Goal: Task Accomplishment & Management: Complete application form

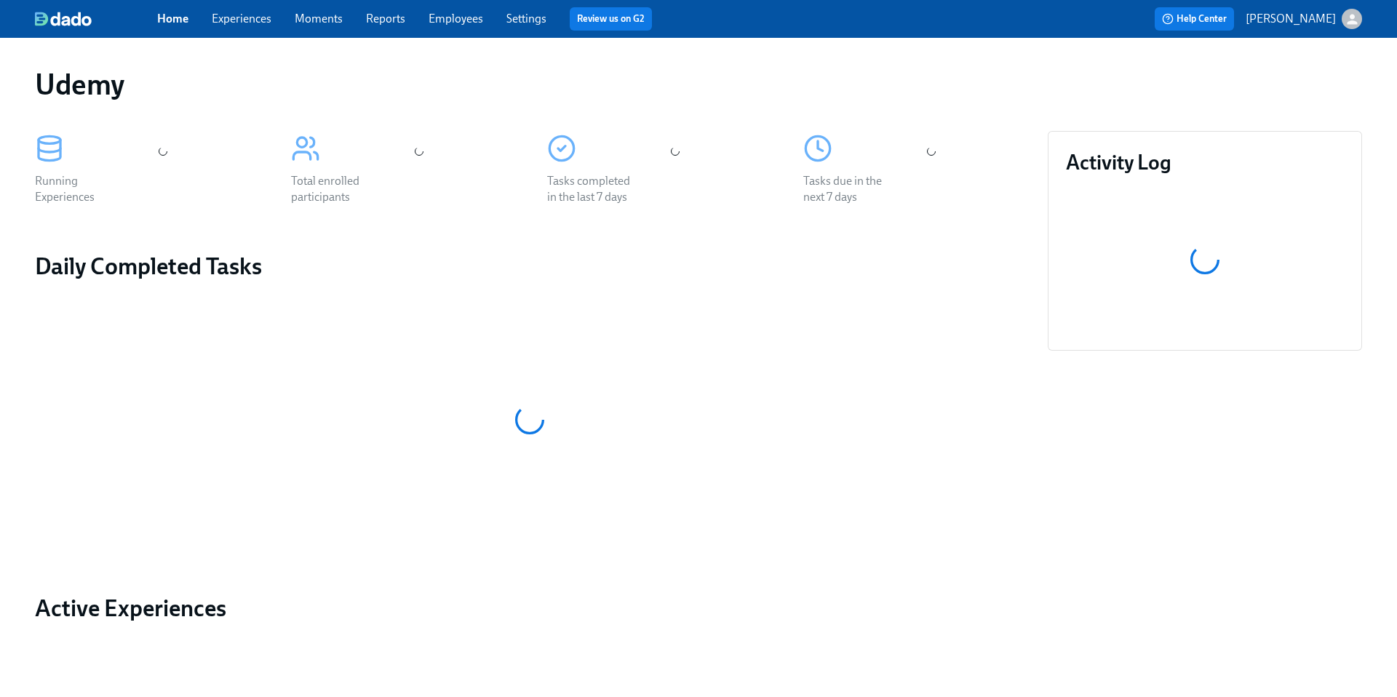
click at [241, 21] on link "Experiences" at bounding box center [242, 19] width 60 height 14
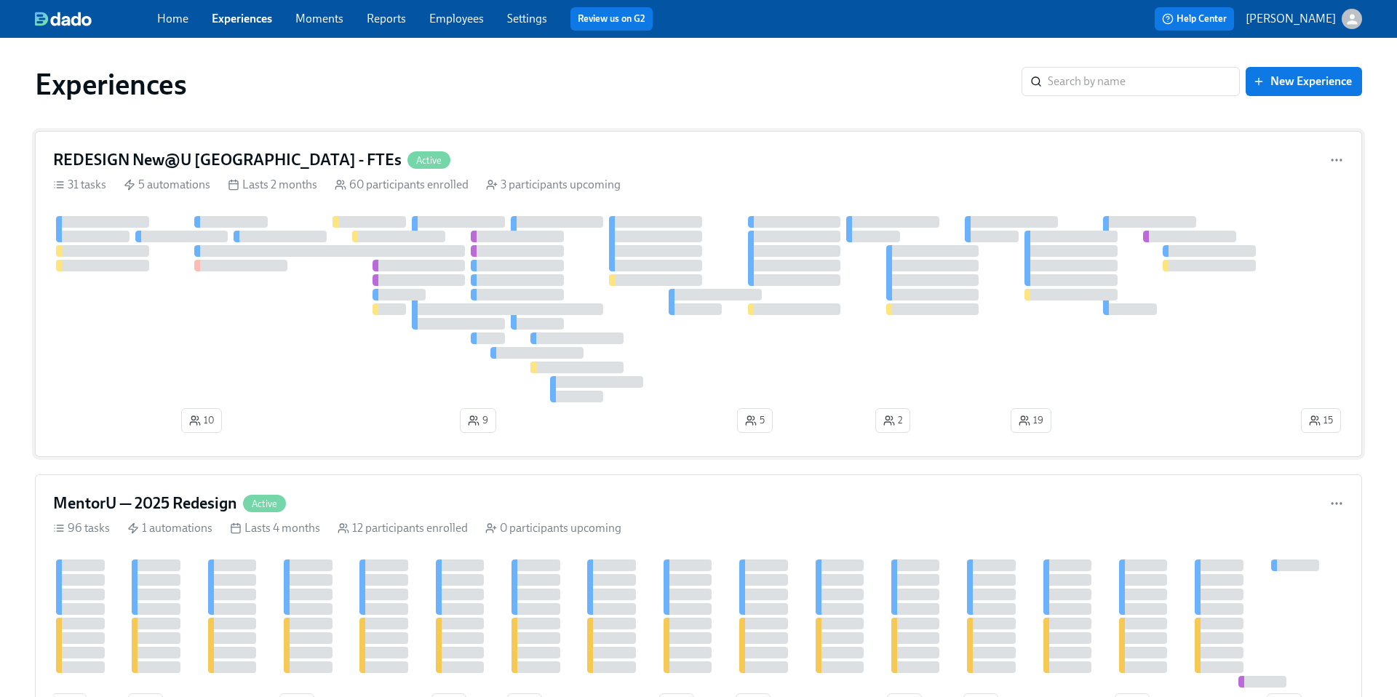
click at [196, 161] on h4 "REDESIGN New@U [GEOGRAPHIC_DATA] - FTEs" at bounding box center [227, 160] width 349 height 22
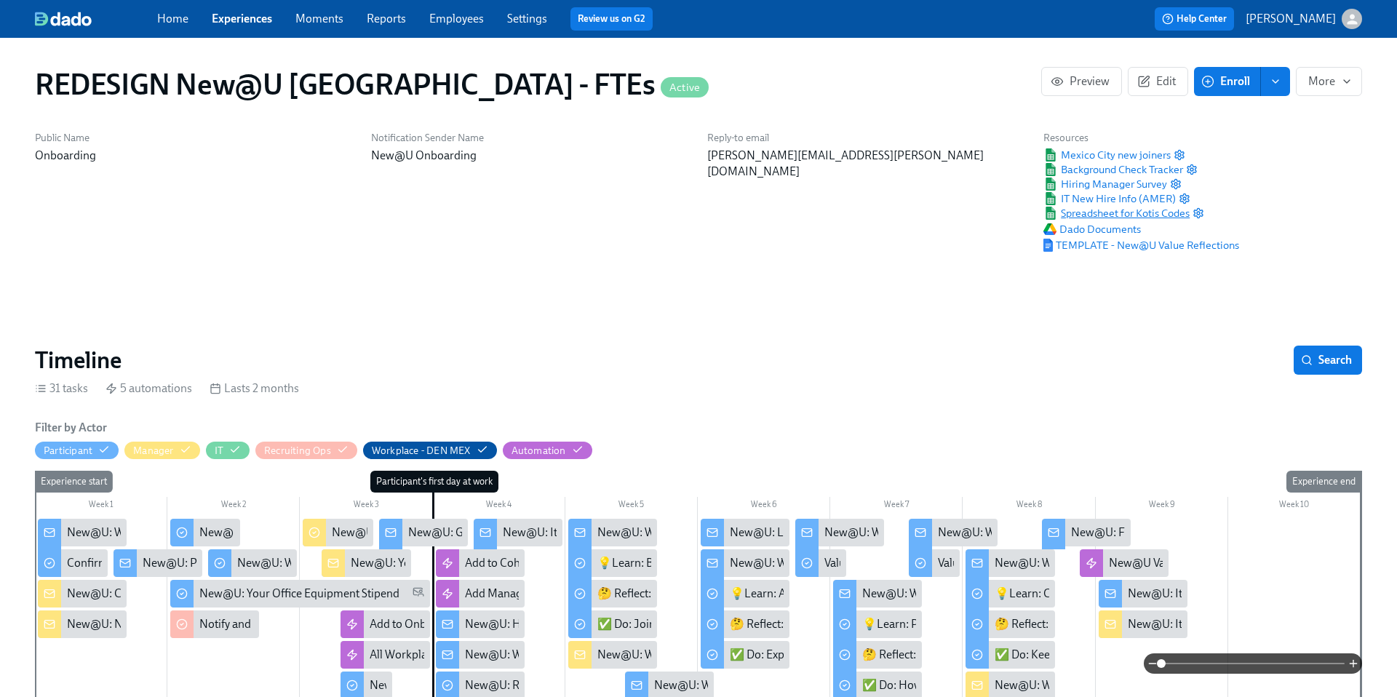
scroll to position [0, 9423]
click at [1090, 217] on span "Spreadsheet for Kotis Codes" at bounding box center [1117, 213] width 146 height 15
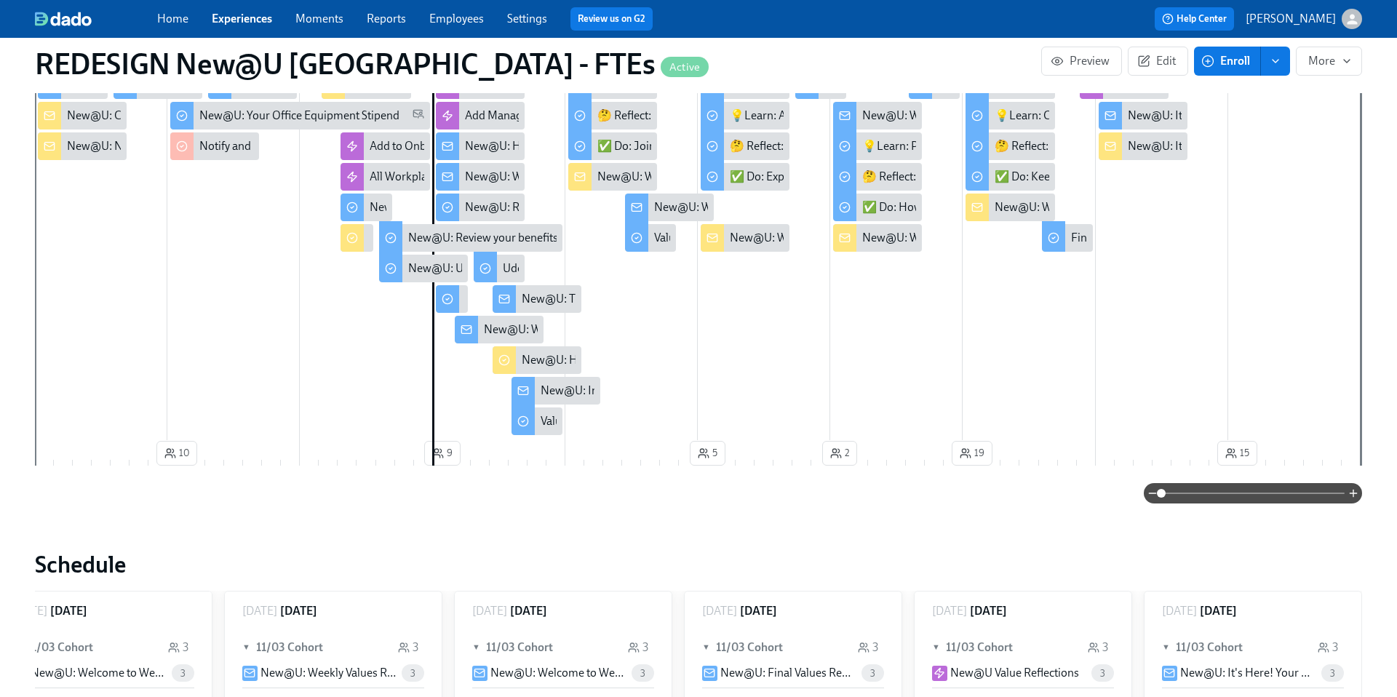
scroll to position [0, 0]
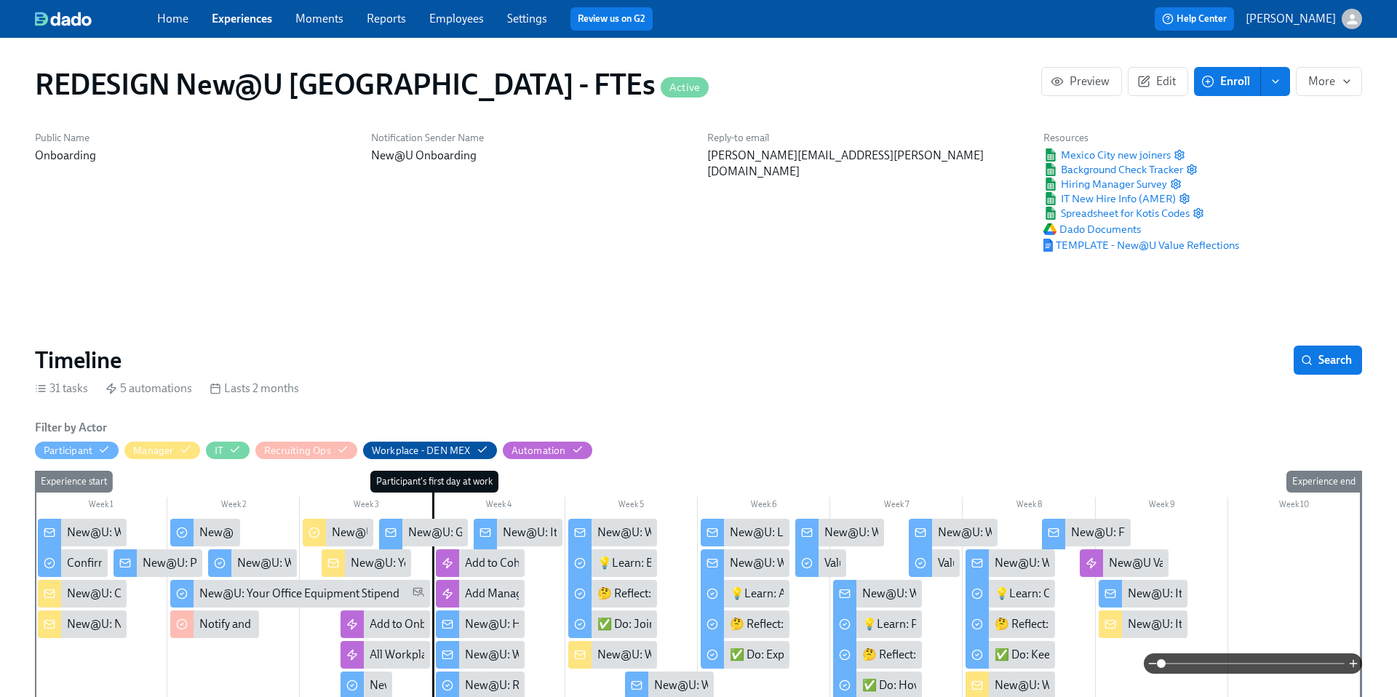
click at [551, 531] on div "New@U: It's Time....For Some Swag!" at bounding box center [594, 533] width 183 height 16
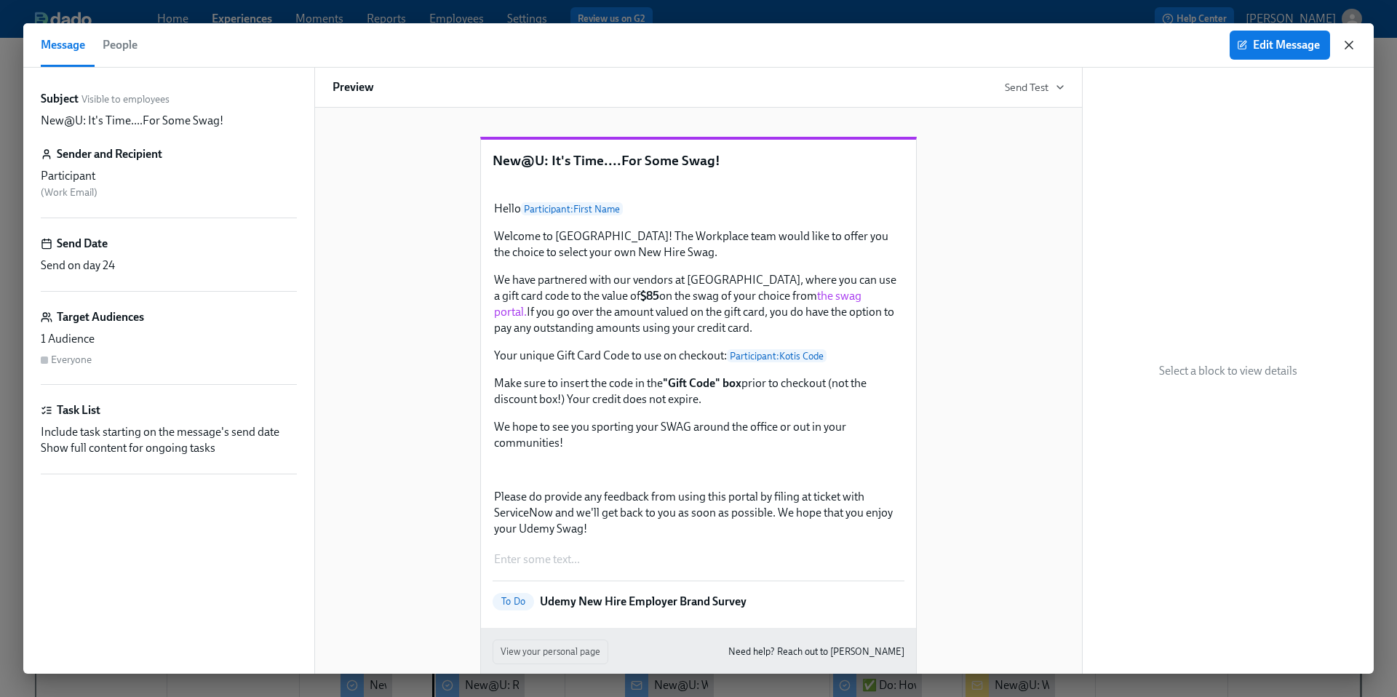
click at [1349, 49] on icon "button" at bounding box center [1349, 45] width 15 height 15
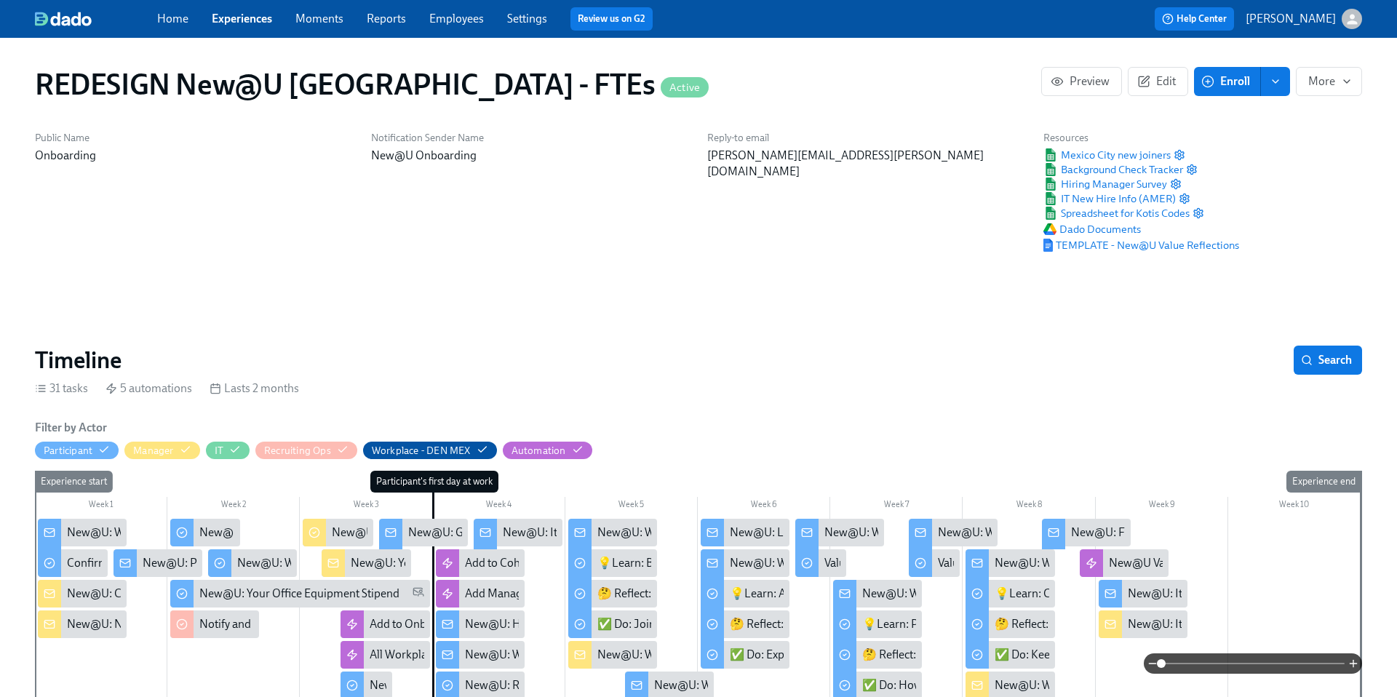
click at [471, 627] on div "New@U: Happy First Day!" at bounding box center [530, 624] width 130 height 16
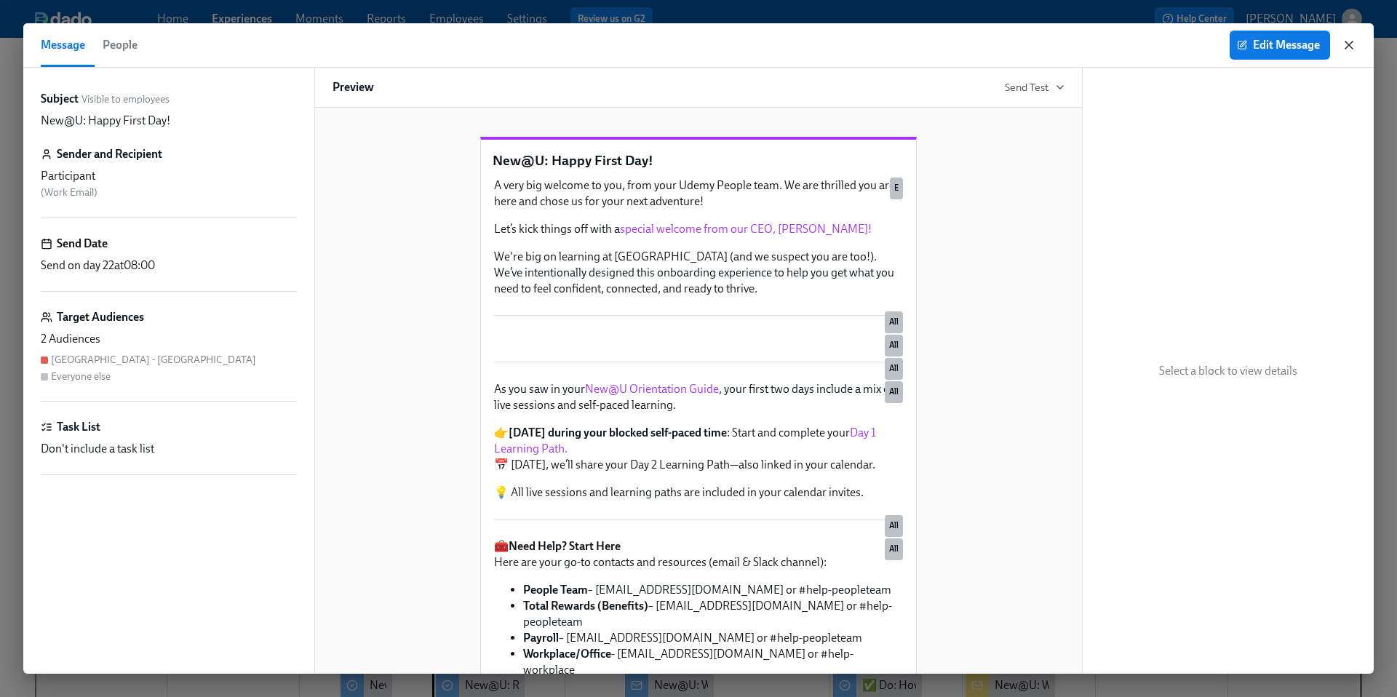
click at [1349, 46] on icon "button" at bounding box center [1349, 45] width 15 height 15
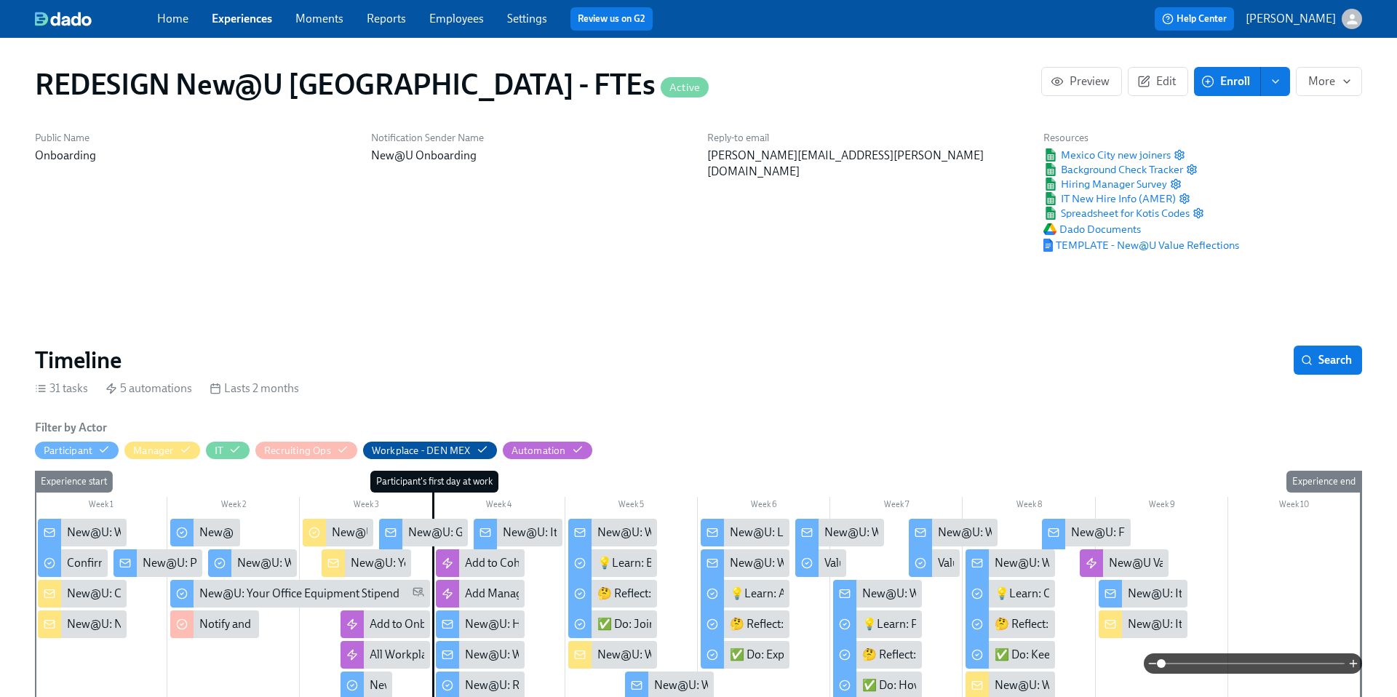
scroll to position [0, 18439]
click at [255, 21] on link "Experiences" at bounding box center [242, 19] width 60 height 14
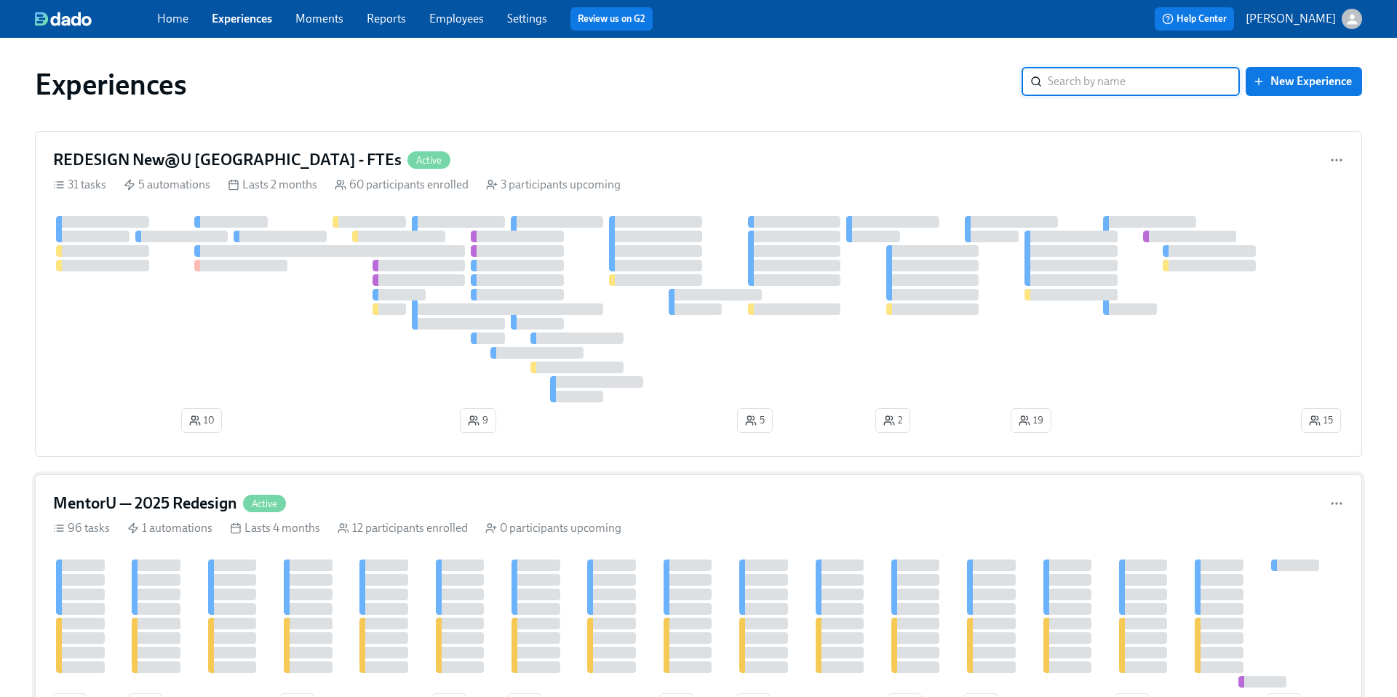
click at [180, 499] on h4 "MentorU — 2025 Redesign" at bounding box center [145, 504] width 184 height 22
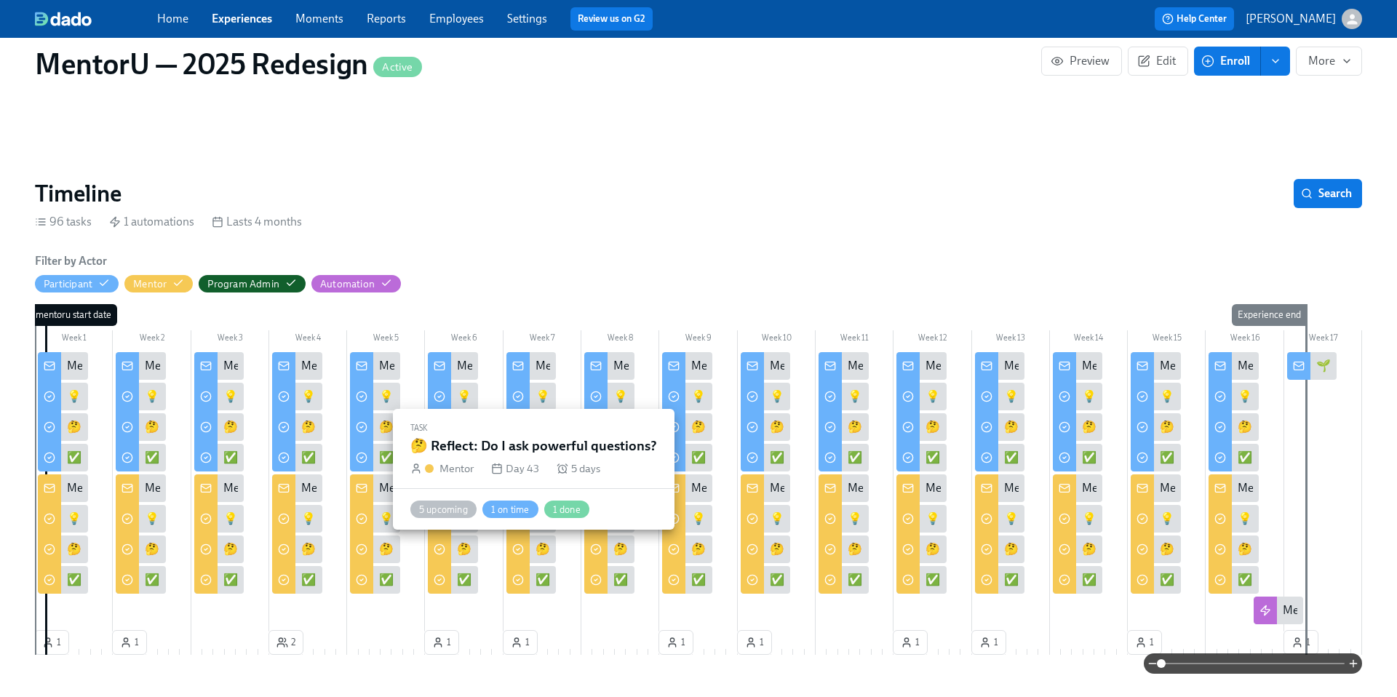
scroll to position [0, 4134]
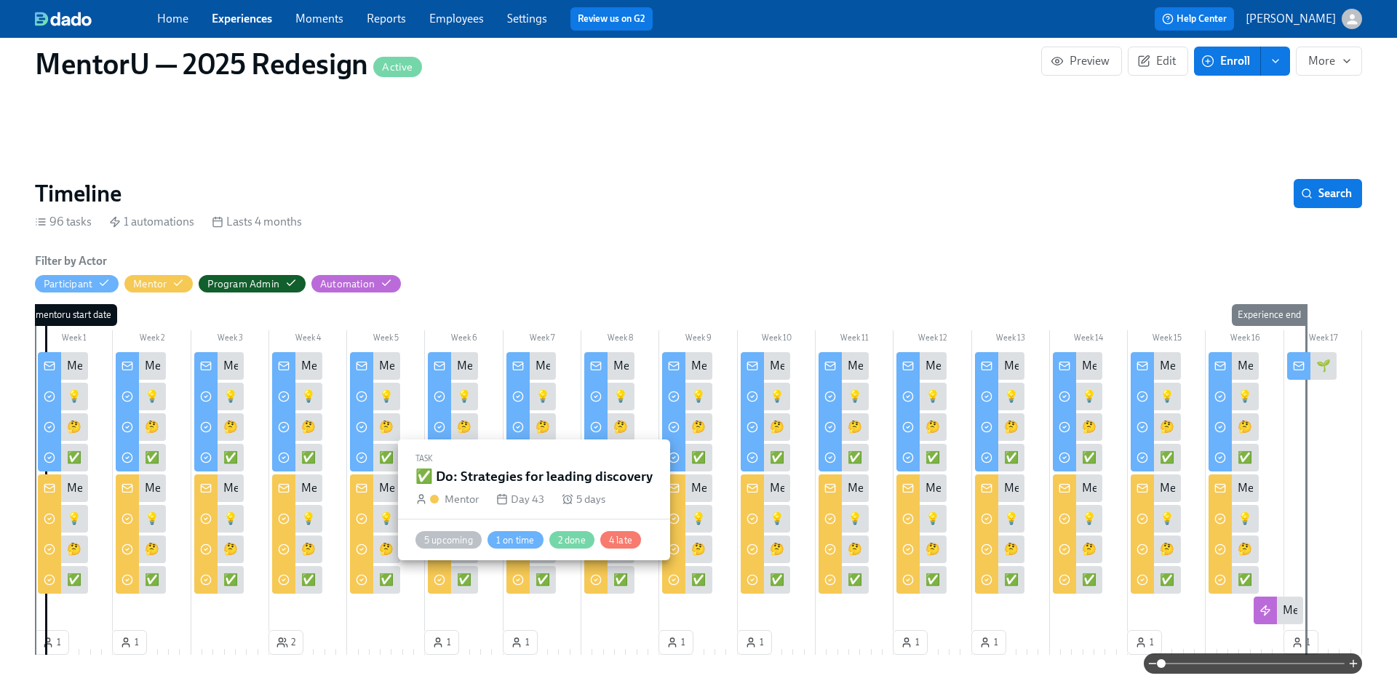
click at [539, 582] on div "✅ Do: Strategies for leading discovery" at bounding box center [631, 580] width 191 height 16
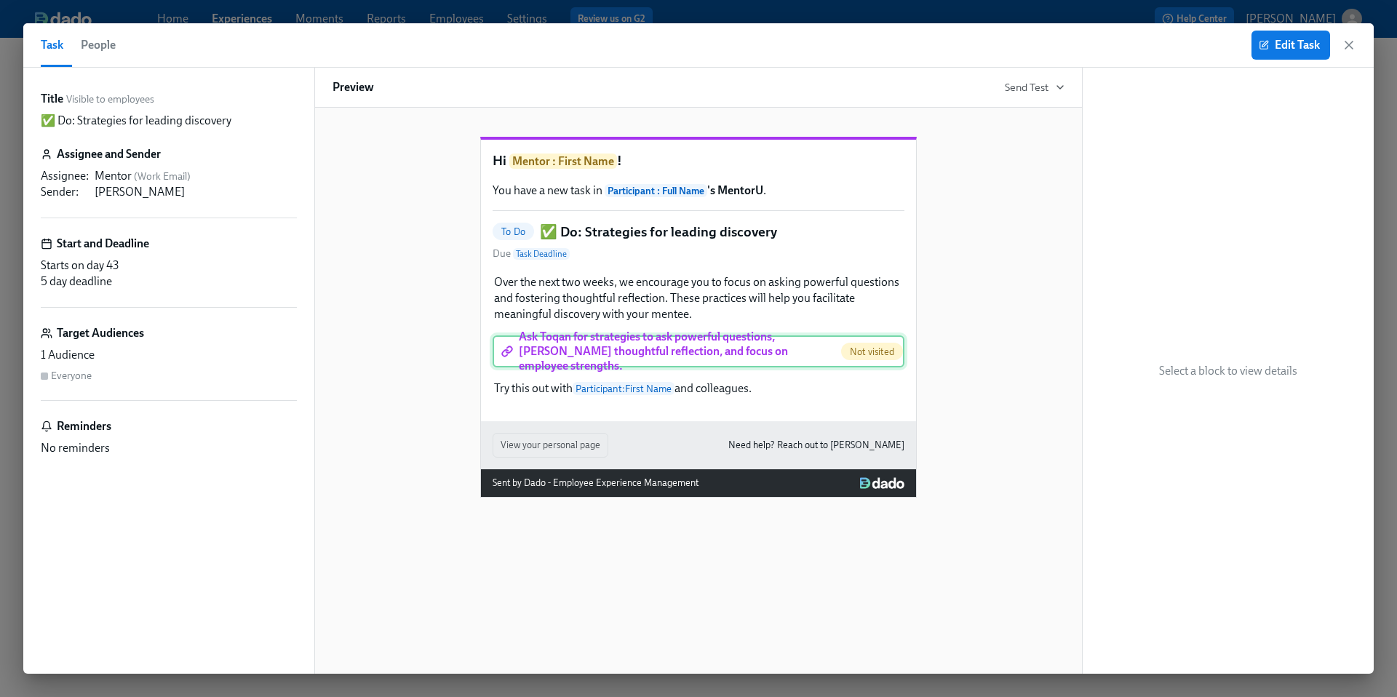
click at [629, 368] on div "Ask Toqan for strategies to ask powerful questions, [PERSON_NAME] thoughtful re…" at bounding box center [699, 352] width 412 height 32
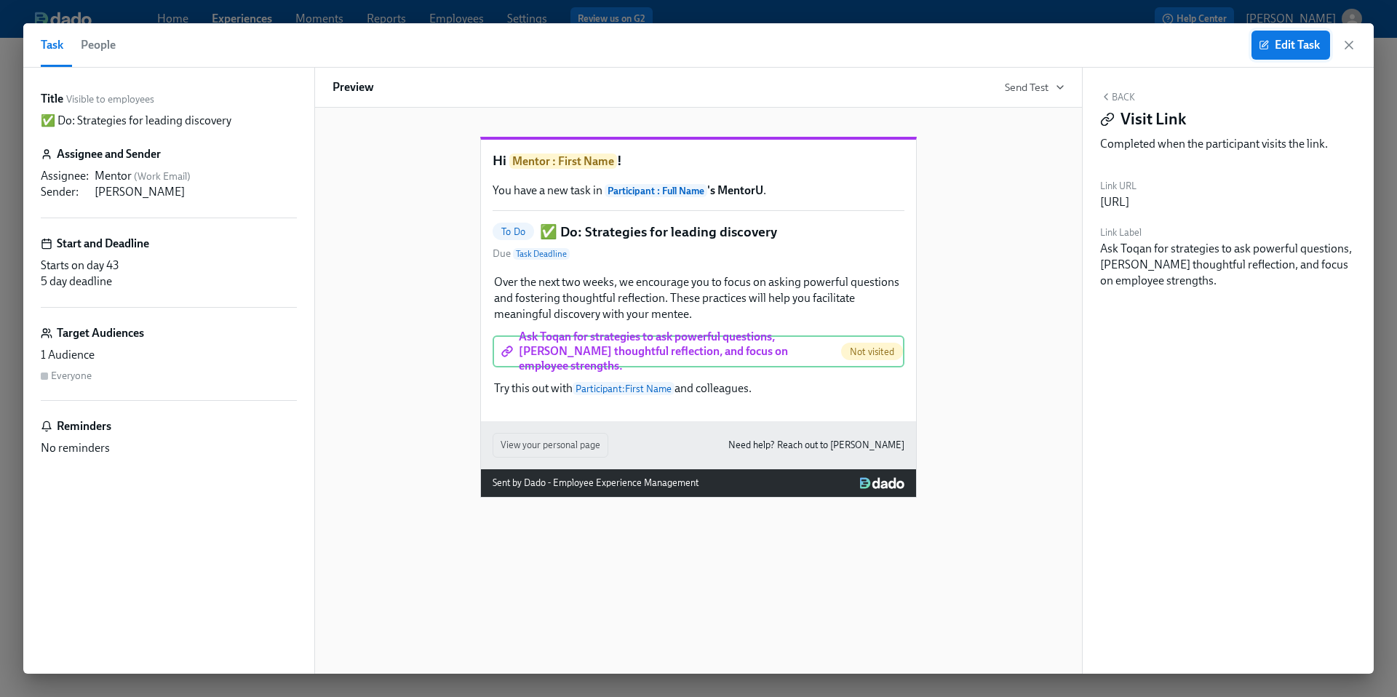
click at [1274, 45] on span "Edit Task" at bounding box center [1291, 45] width 58 height 15
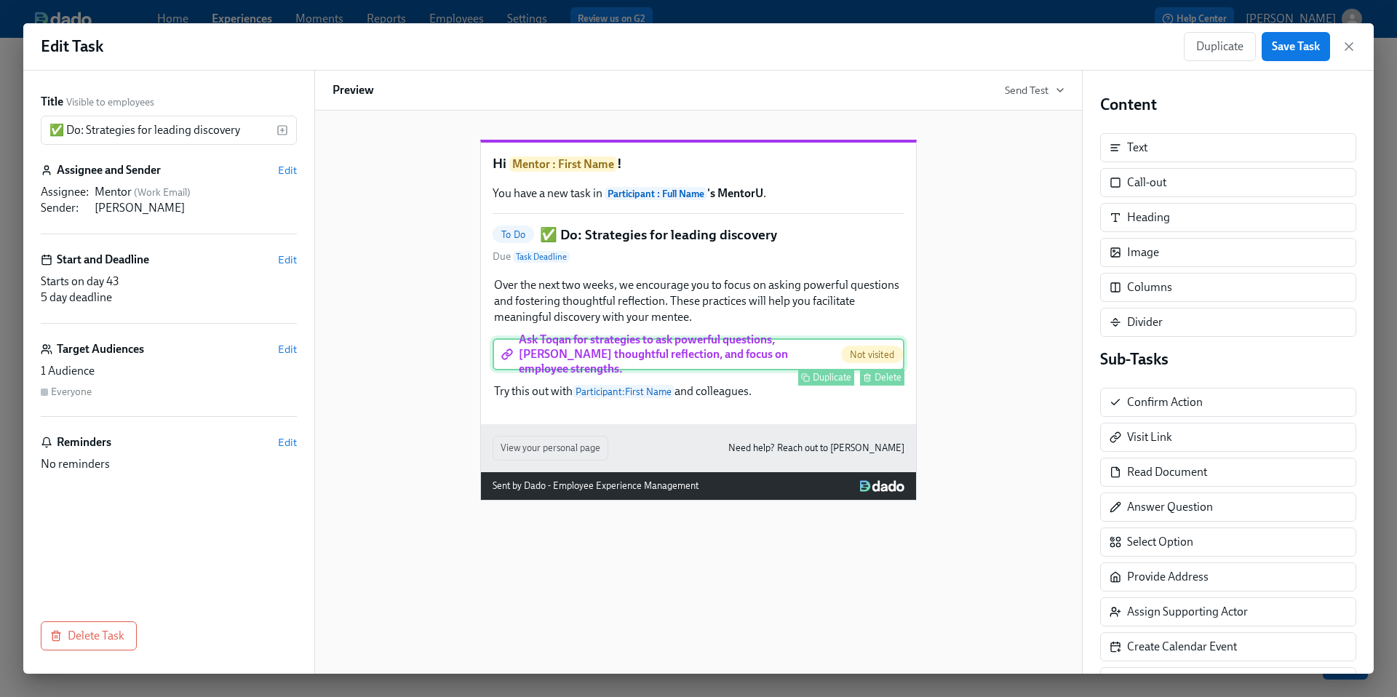
click at [774, 370] on div "Ask Toqan for strategies to ask powerful questions, [PERSON_NAME] thoughtful re…" at bounding box center [699, 354] width 412 height 32
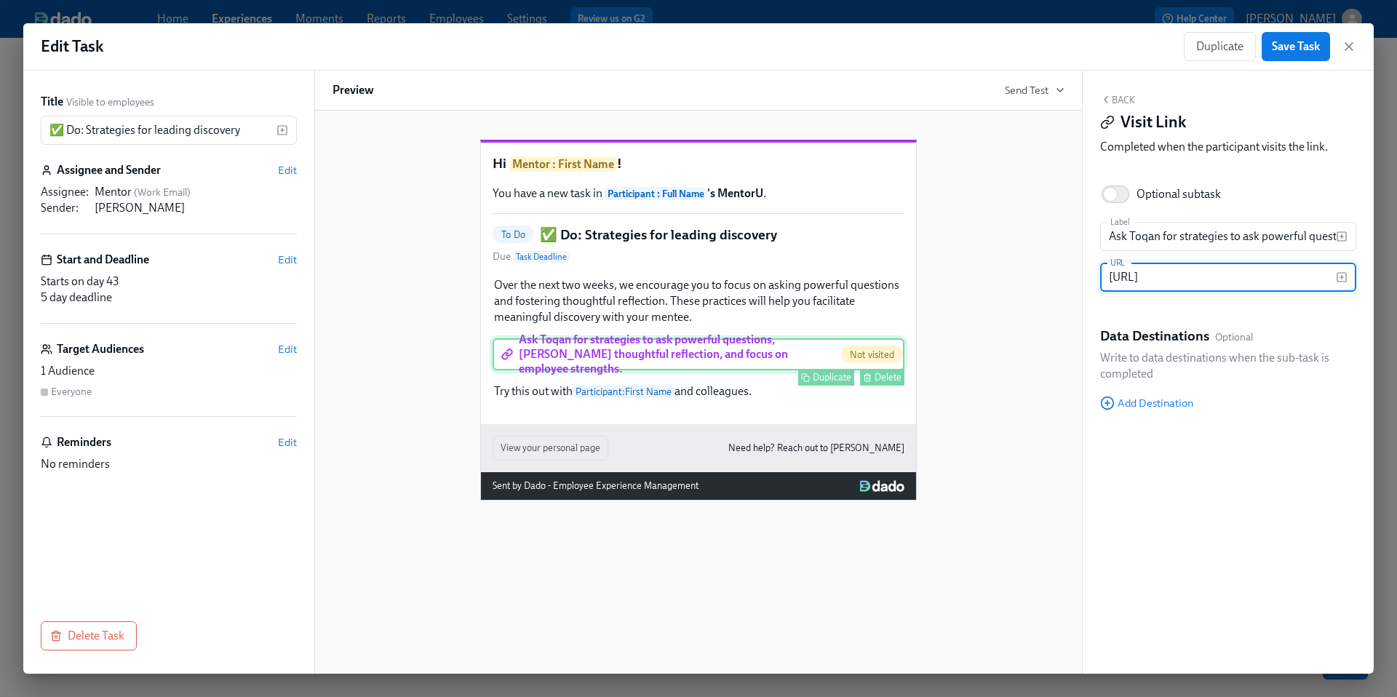
scroll to position [0, 154]
click at [1238, 274] on input "[URL]" at bounding box center [1218, 277] width 236 height 29
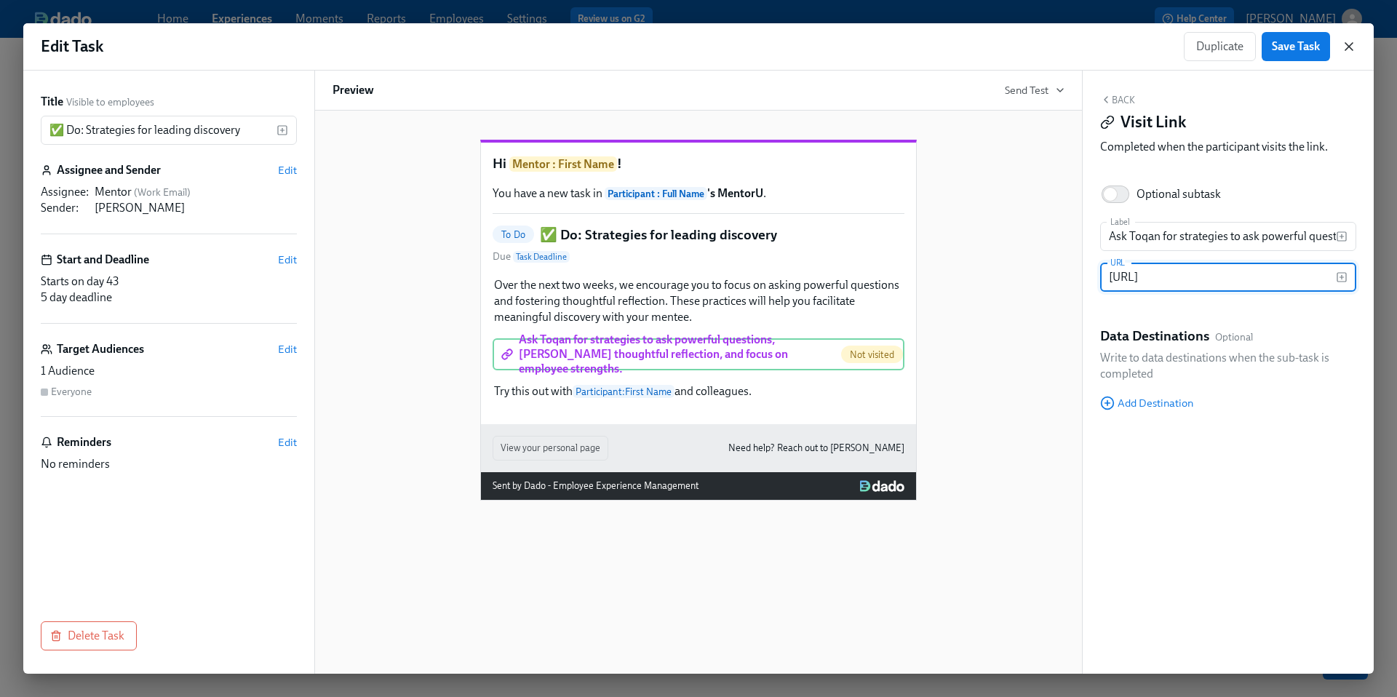
click at [1348, 46] on icon "button" at bounding box center [1349, 46] width 7 height 7
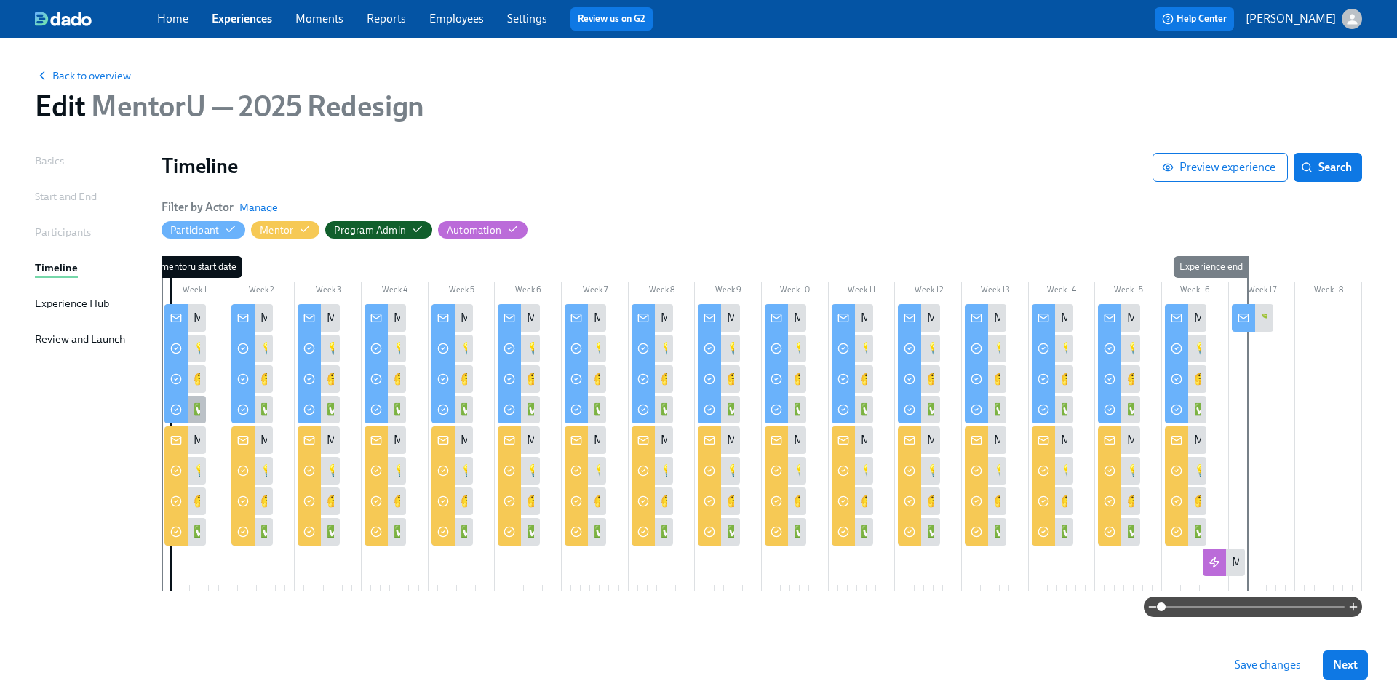
click at [190, 406] on div "✅ Do: Enter your skill interests, developmental goals, and complete the short s…" at bounding box center [184, 410] width 41 height 28
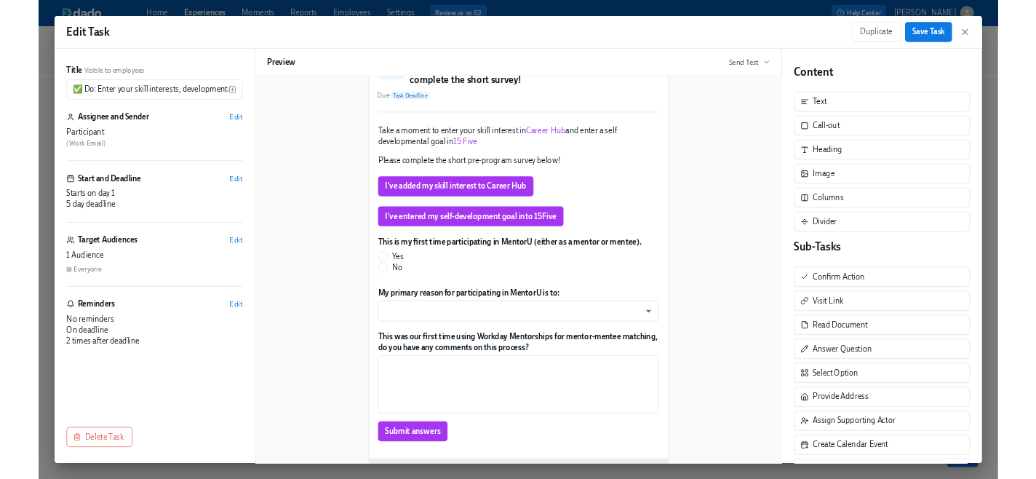
scroll to position [135, 0]
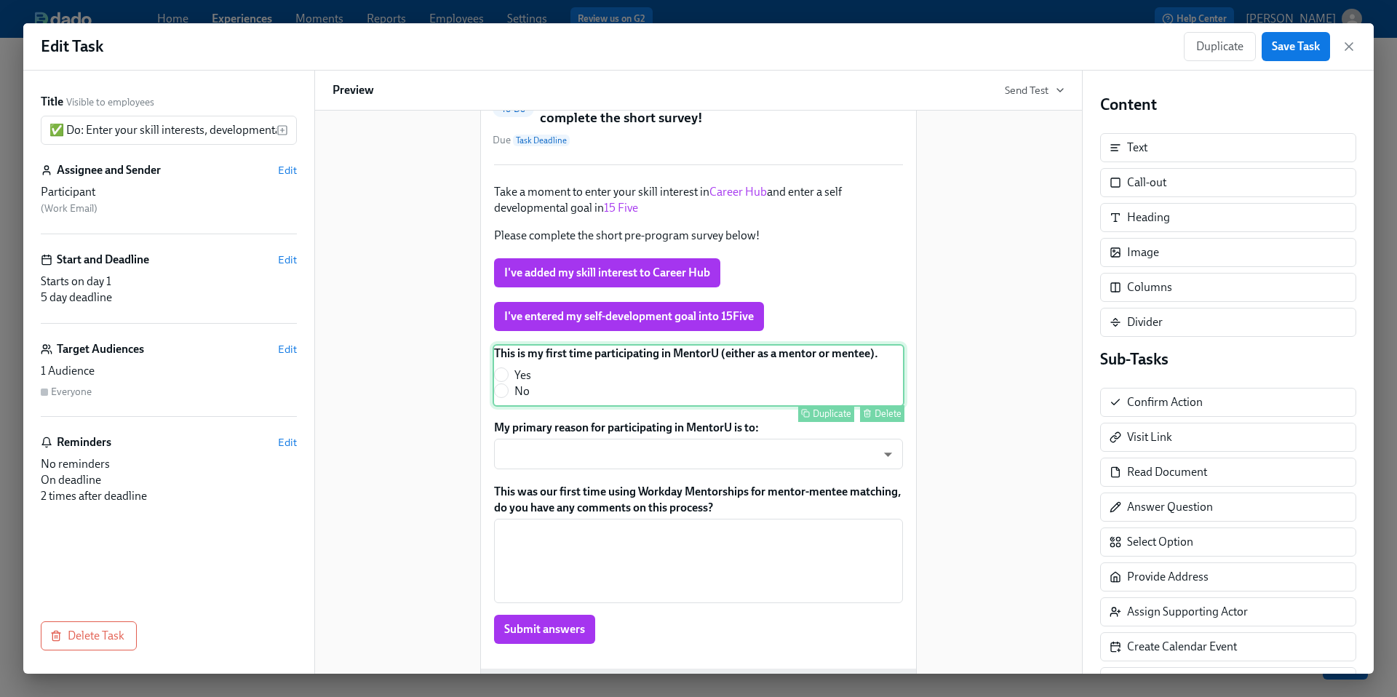
click at [622, 388] on div "This is my first time participating in MentorU (either as a mentor or mentee). …" at bounding box center [699, 375] width 412 height 63
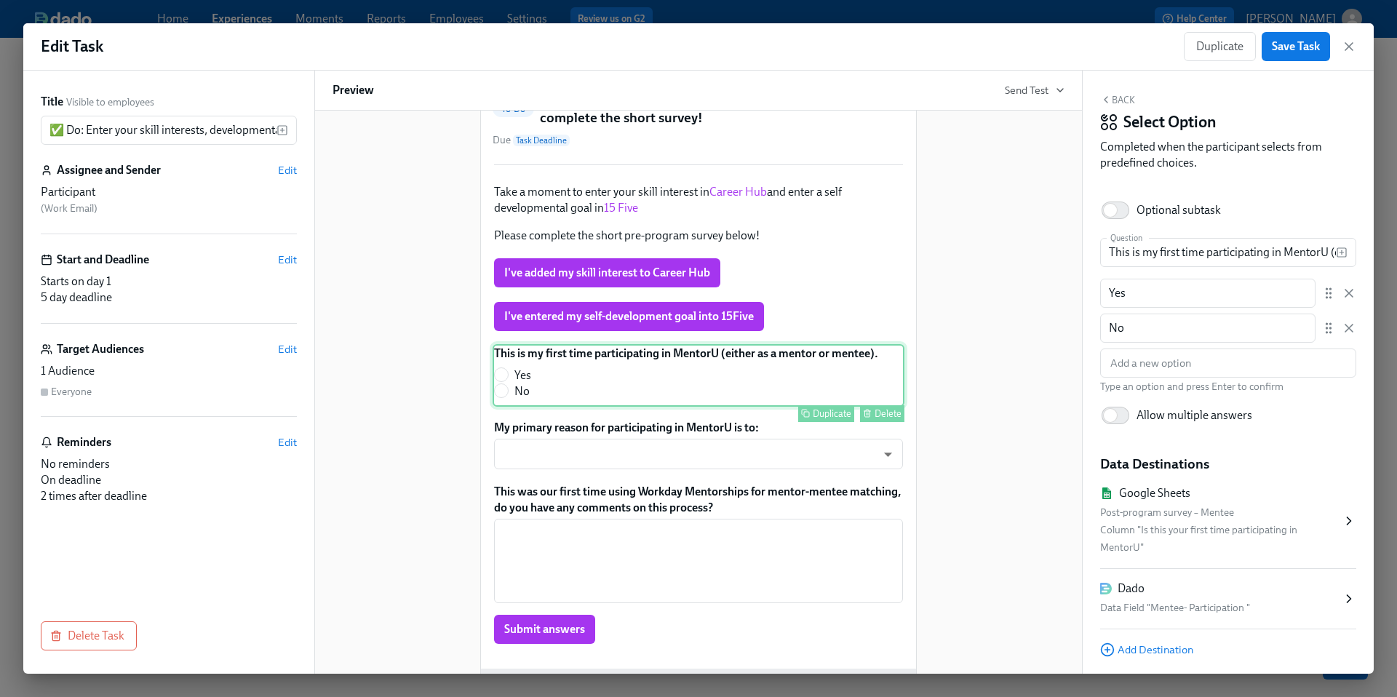
click at [622, 388] on div "This is my first time participating in MentorU (either as a mentor or mentee). …" at bounding box center [699, 375] width 412 height 63
click at [1148, 251] on input "This is my first time participating in MentorU (either as a mentor or mentee)." at bounding box center [1218, 252] width 236 height 29
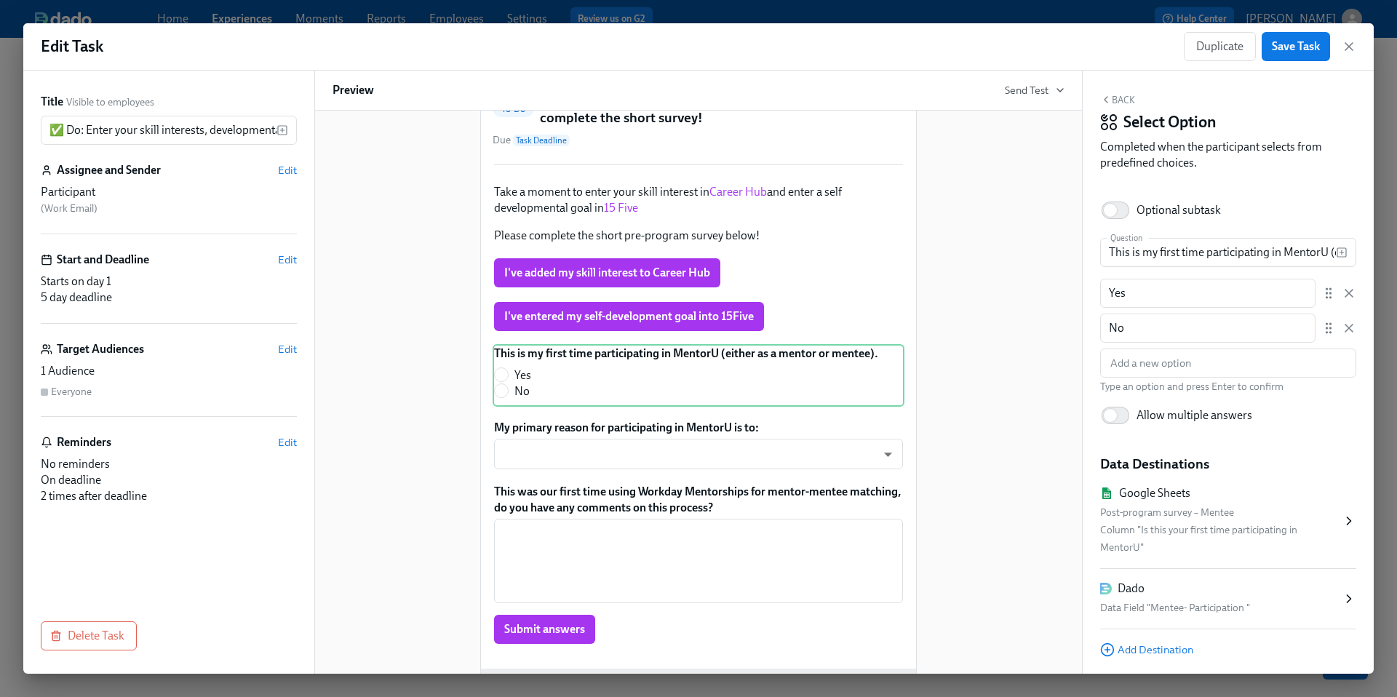
click at [1010, 344] on div "Hi Participant : First Name ! You have a new task in [GEOGRAPHIC_DATA] . To Do …" at bounding box center [699, 363] width 732 height 764
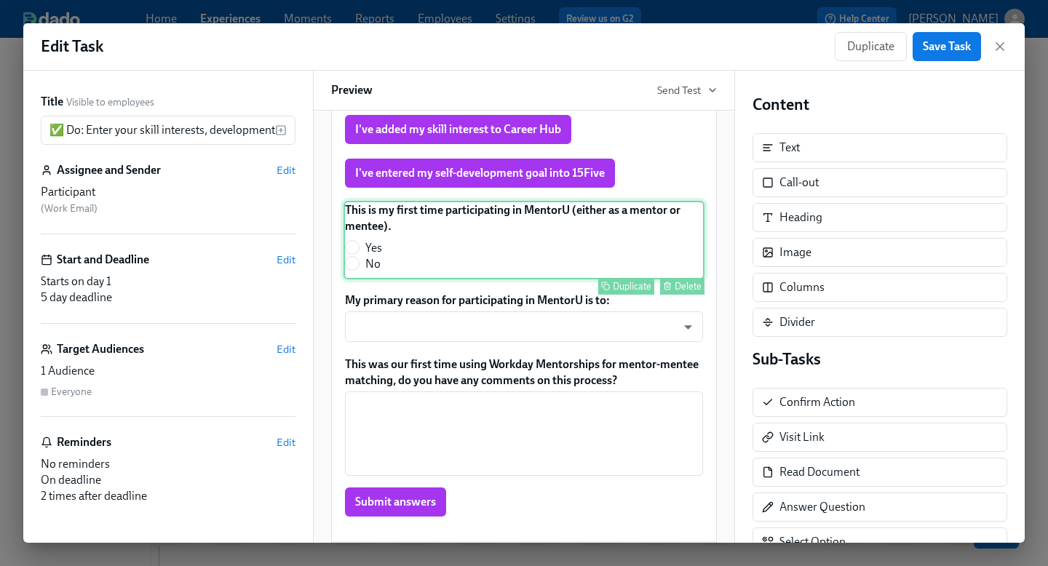
scroll to position [279, 0]
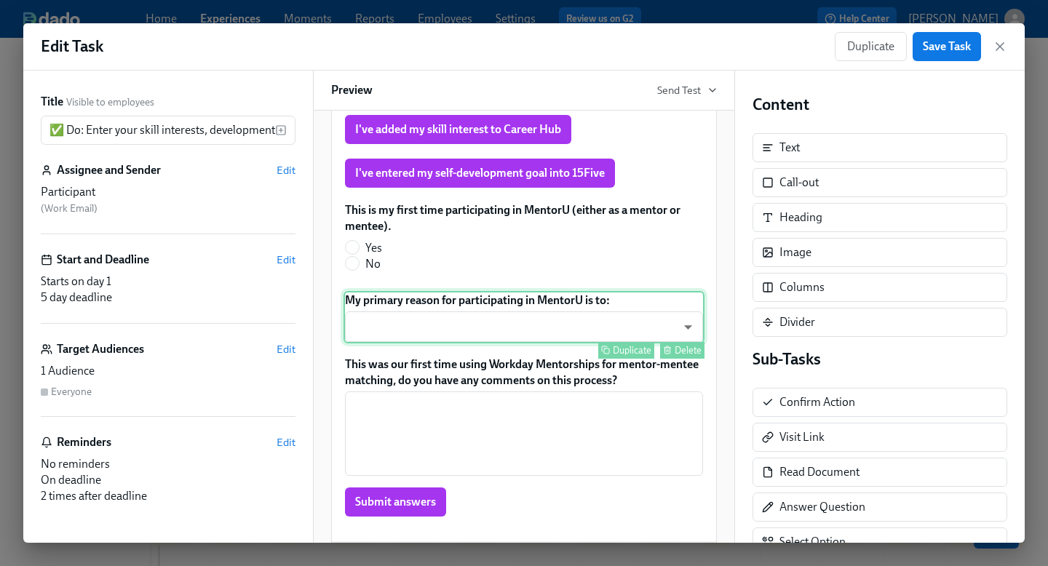
click at [484, 330] on div "My primary reason for participating in MentorU is to: ​ ​ Duplicate Delete" at bounding box center [524, 317] width 361 height 52
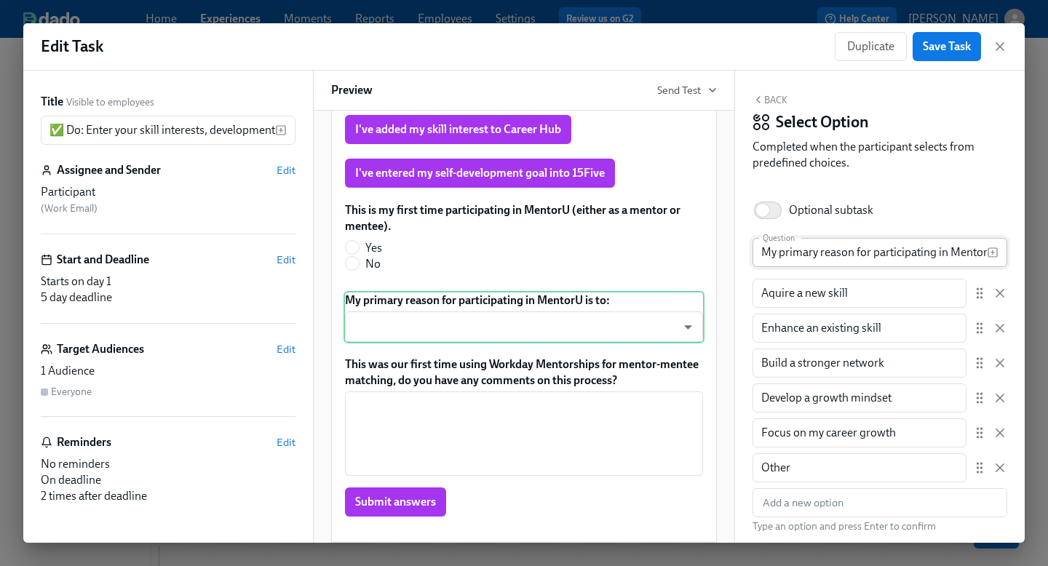
click at [799, 254] on input "My primary reason for participating in MentorU is to:" at bounding box center [870, 252] width 234 height 29
click at [810, 296] on input "Aquire a new skill" at bounding box center [860, 293] width 214 height 29
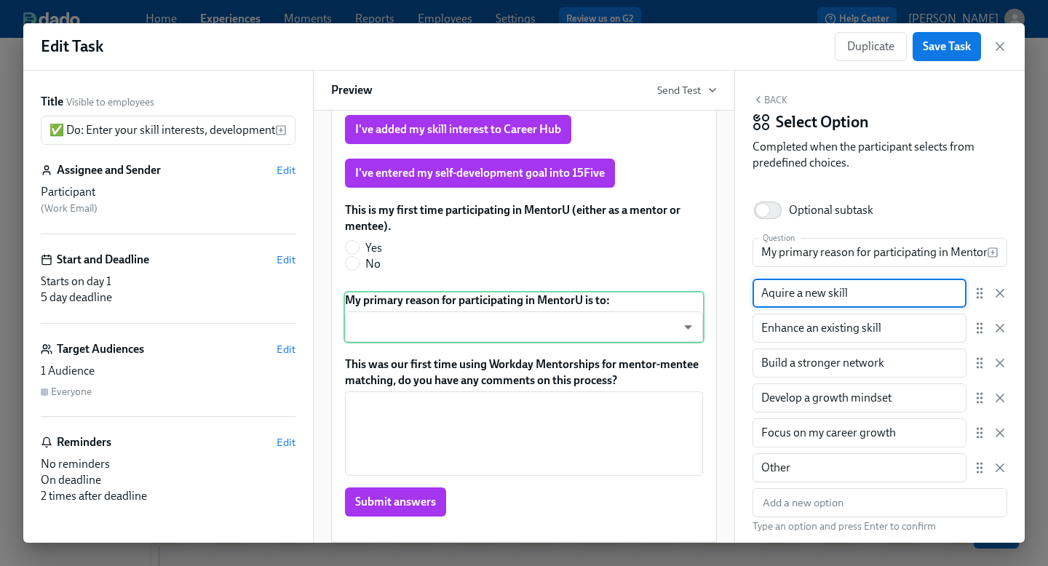
click at [810, 296] on input "Aquire a new skill" at bounding box center [860, 293] width 214 height 29
click at [809, 328] on input "Enhance an existing skill" at bounding box center [860, 328] width 214 height 29
click at [795, 365] on input "Build a stronger network" at bounding box center [860, 363] width 214 height 29
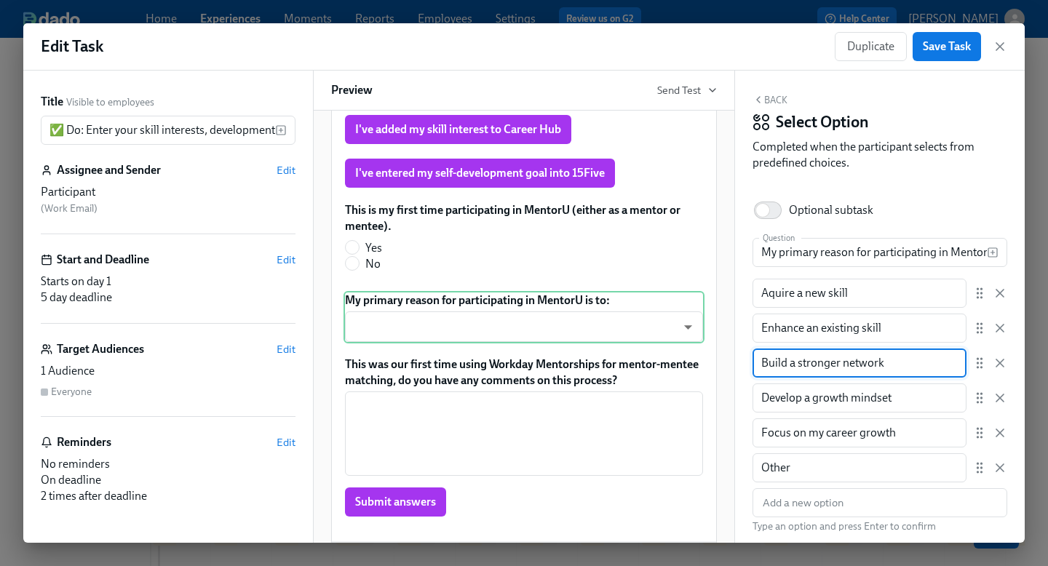
click at [795, 365] on input "Build a stronger network" at bounding box center [860, 363] width 214 height 29
click at [791, 400] on input "Develop a growth mindset" at bounding box center [860, 398] width 214 height 29
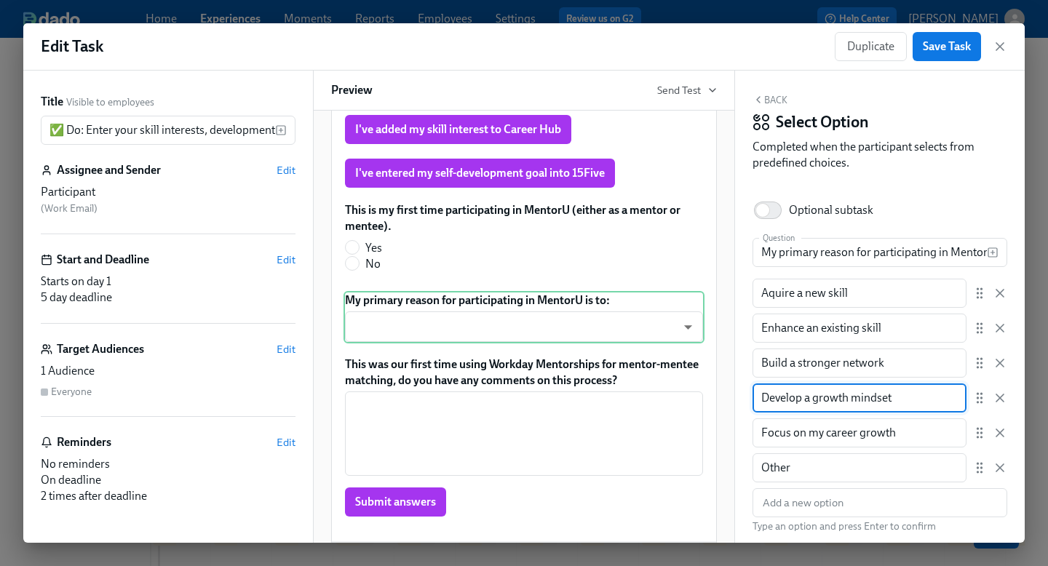
click at [791, 400] on input "Develop a growth mindset" at bounding box center [860, 398] width 214 height 29
click at [809, 428] on input "Focus on my career growth" at bounding box center [860, 432] width 214 height 29
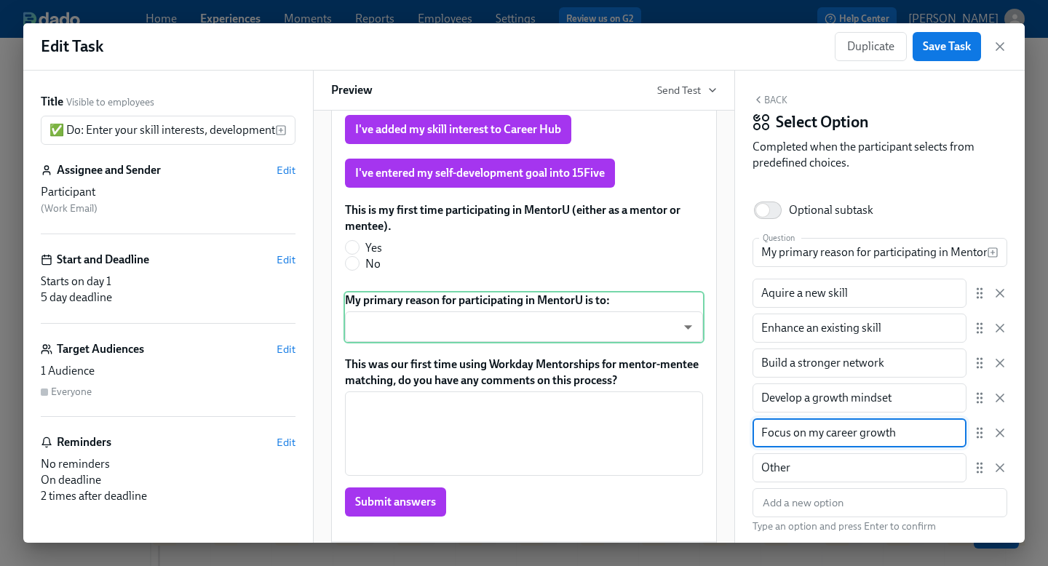
click at [809, 428] on input "Focus on my career growth" at bounding box center [860, 432] width 214 height 29
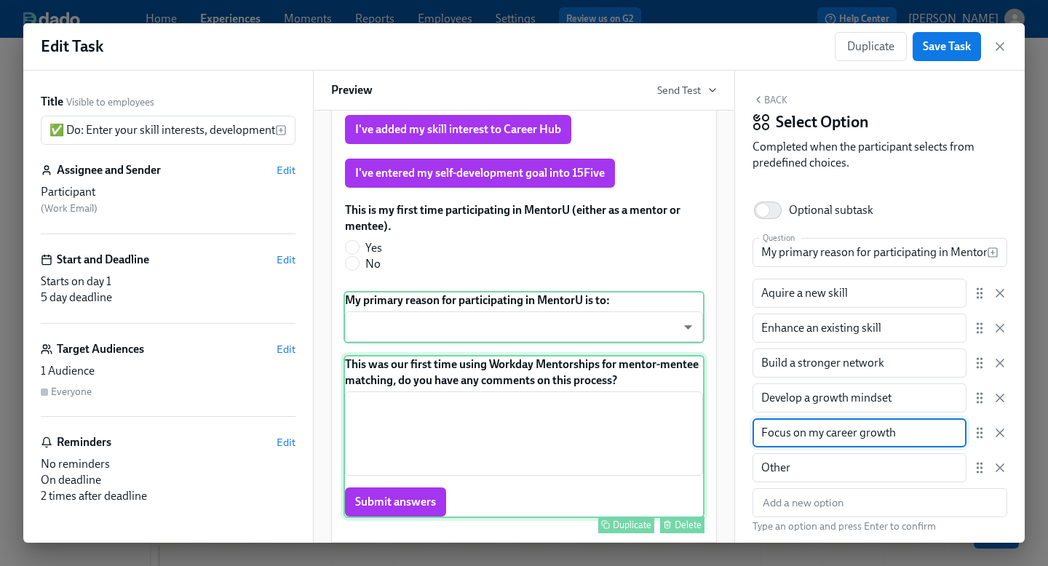
click at [564, 410] on div "This was our first time using Workday Mentorships for mentor-mentee matching, d…" at bounding box center [524, 436] width 361 height 163
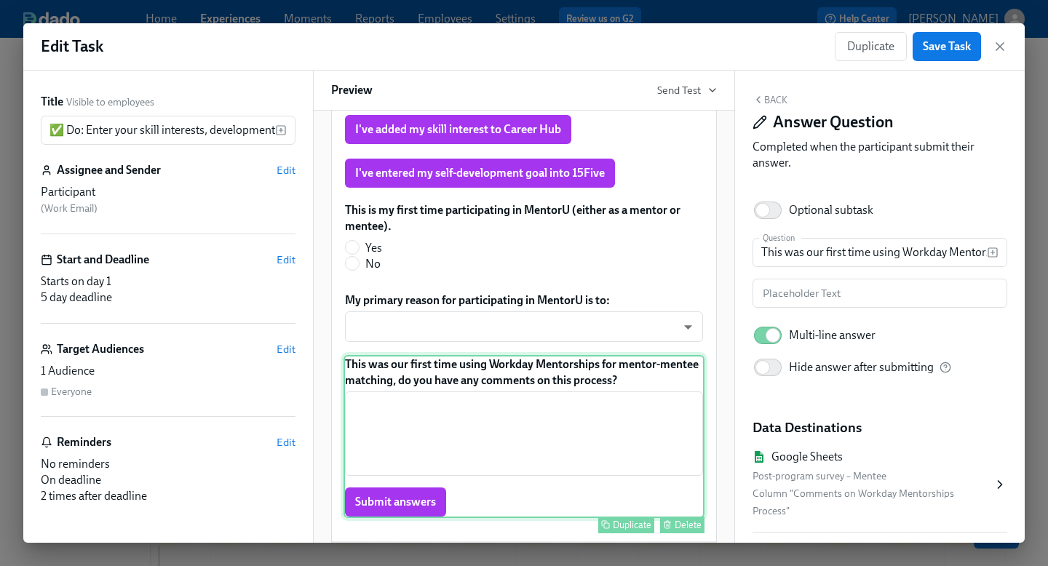
click at [564, 410] on div "This was our first time using Workday Mentorships for mentor-mentee matching, d…" at bounding box center [524, 436] width 361 height 163
click at [620, 412] on div "This was our first time using Workday Mentorships for mentor-mentee matching, d…" at bounding box center [524, 436] width 361 height 163
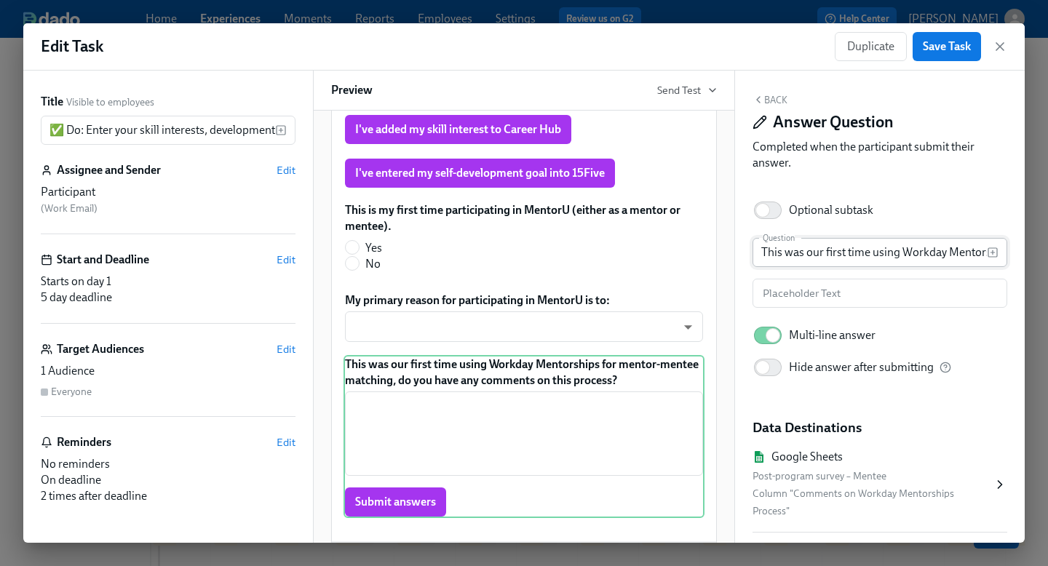
click at [798, 252] on input "This was our first time using Workday Mentorships for mentor-mentee matching, d…" at bounding box center [870, 252] width 234 height 29
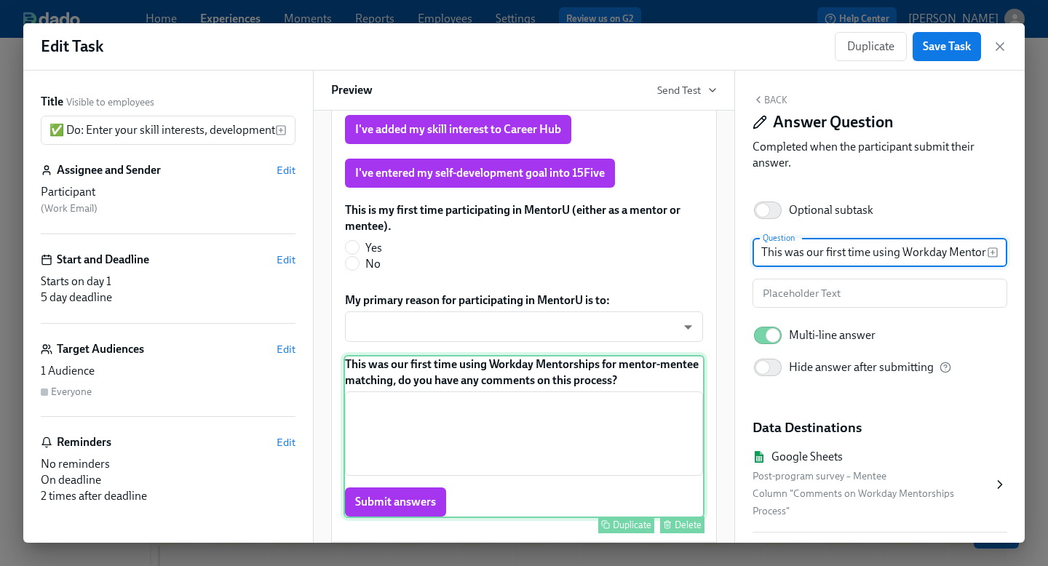
scroll to position [361, 0]
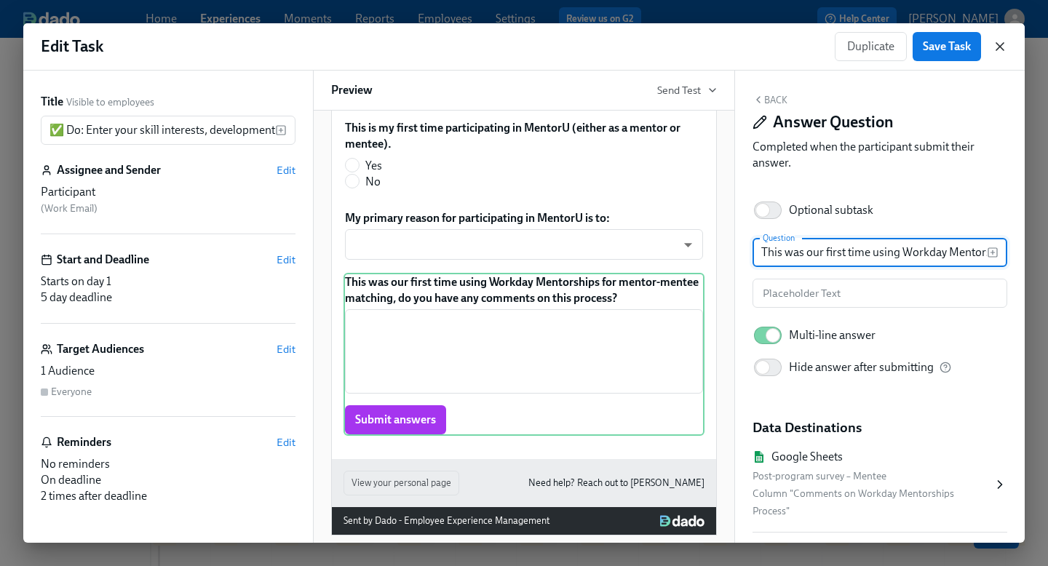
click at [996, 50] on icon "button" at bounding box center [1000, 46] width 15 height 15
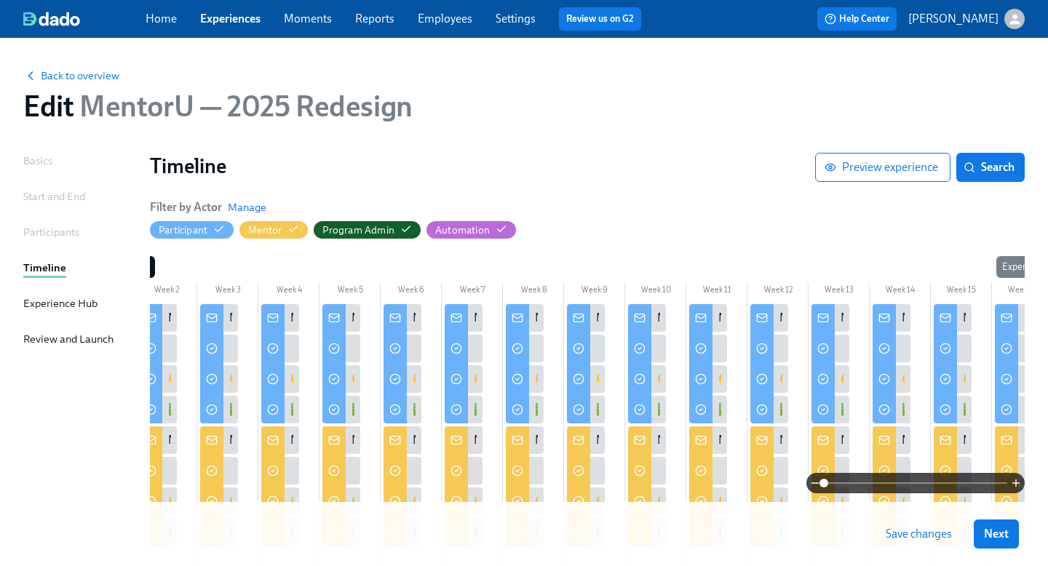
scroll to position [0, 226]
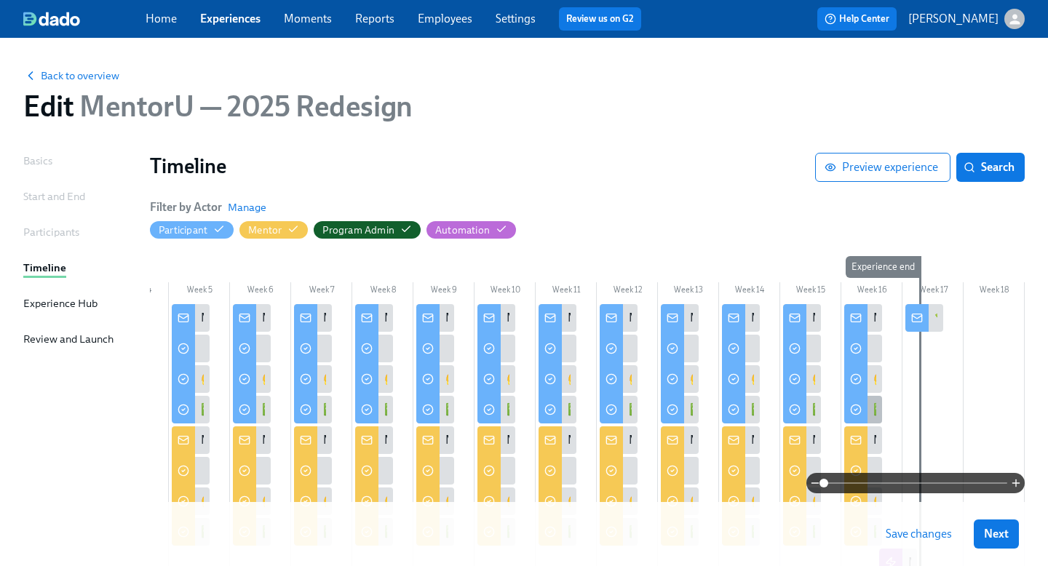
click at [868, 408] on div "✅ Do: Update your skills profile & complete the survey" at bounding box center [863, 410] width 38 height 28
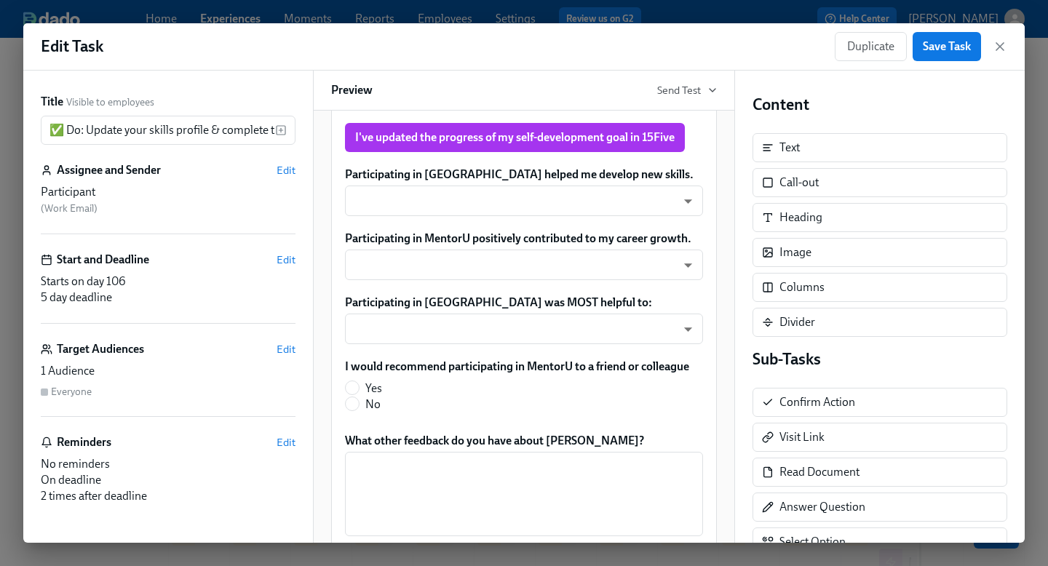
scroll to position [316, 0]
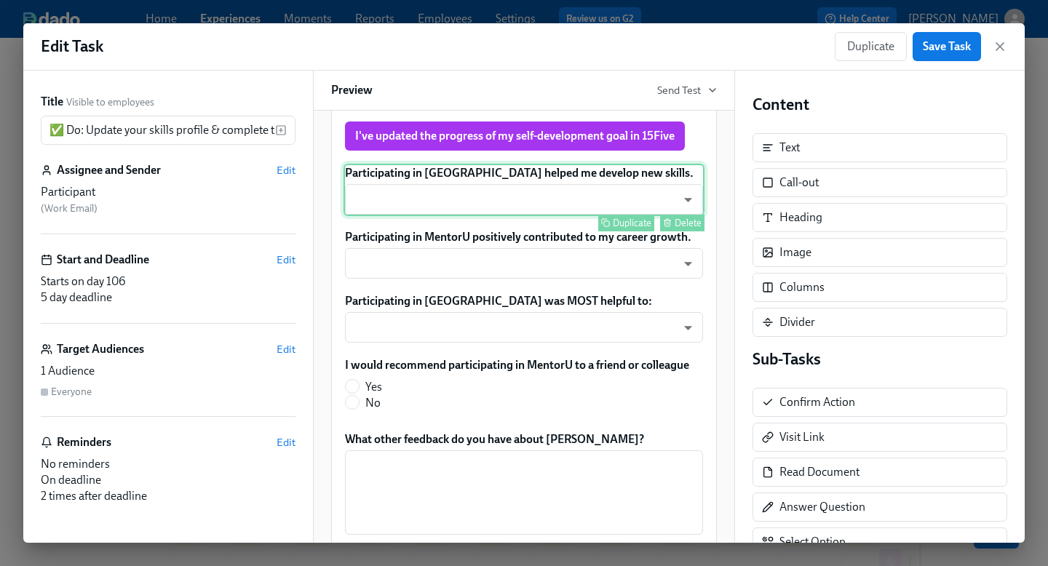
click at [511, 203] on div "Participating in [GEOGRAPHIC_DATA] helped me develop new skills. ​ ​ Duplicate …" at bounding box center [524, 190] width 361 height 52
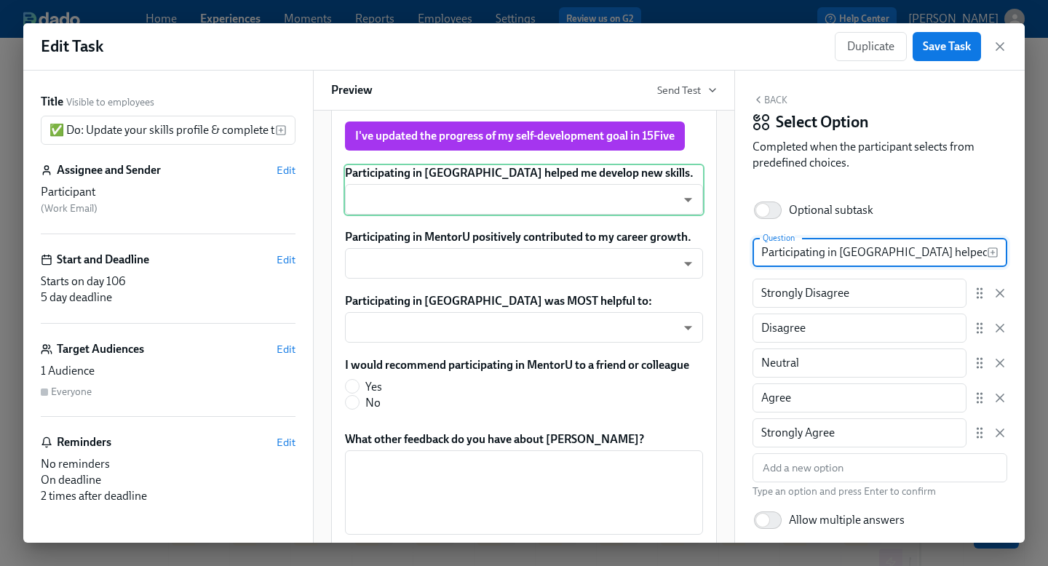
click at [777, 257] on input "Participating in [GEOGRAPHIC_DATA] helped me develop new skills." at bounding box center [870, 252] width 234 height 29
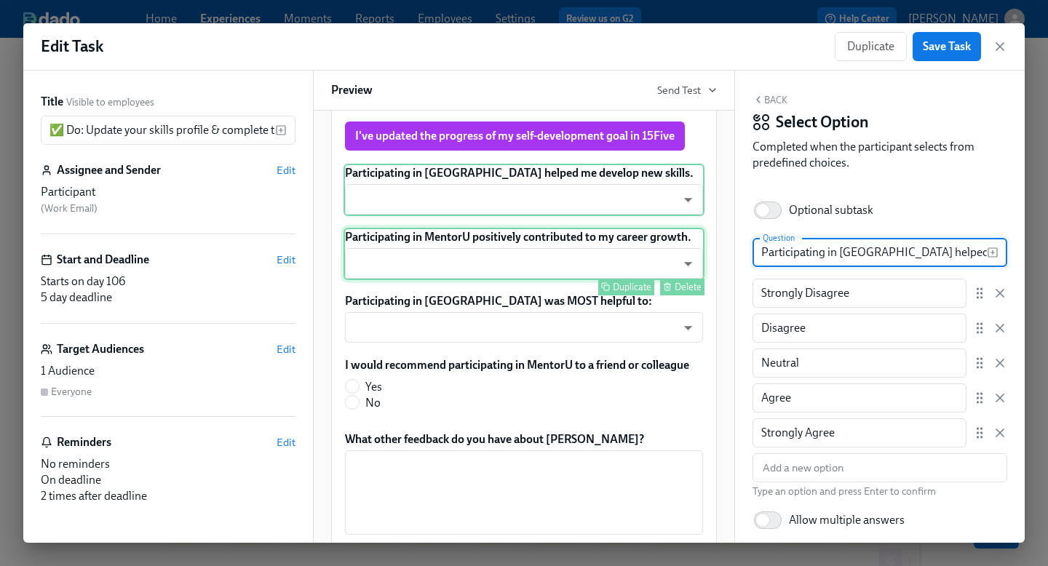
click at [416, 262] on div "Participating in MentorU positively contributed to my career growth. ​ ​ Duplic…" at bounding box center [524, 254] width 361 height 52
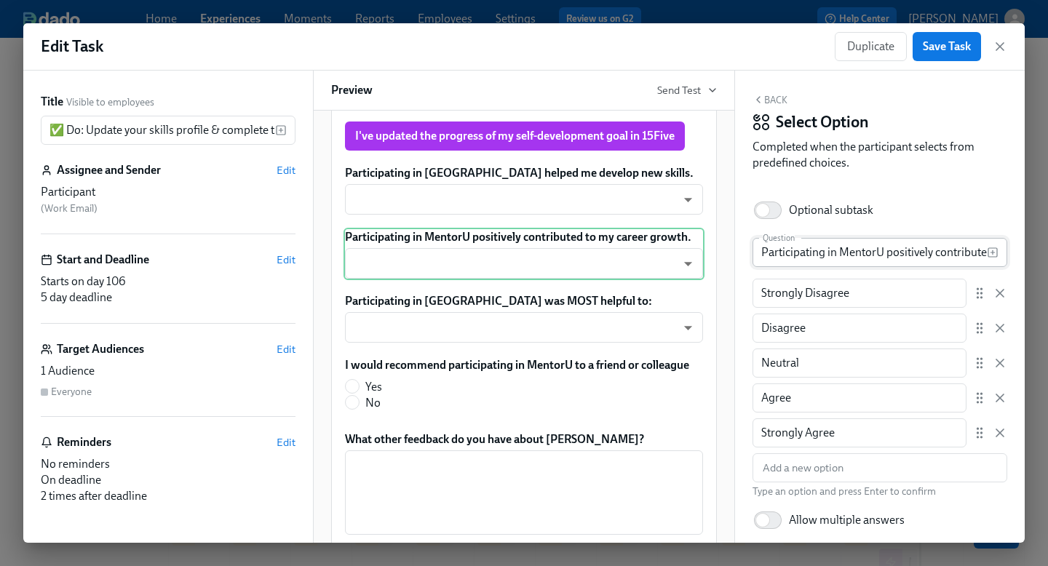
click at [778, 258] on input "Participating in MentorU positively contributed to my career growth." at bounding box center [870, 252] width 234 height 29
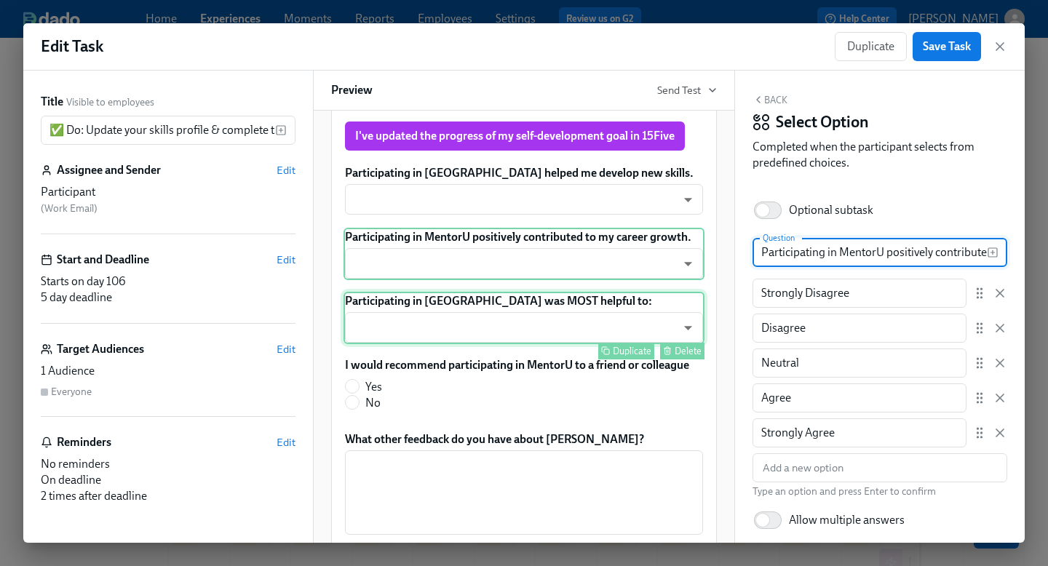
click at [467, 327] on div "Participating in [GEOGRAPHIC_DATA] was MOST helpful to: ​ ​ Duplicate Delete" at bounding box center [524, 318] width 361 height 52
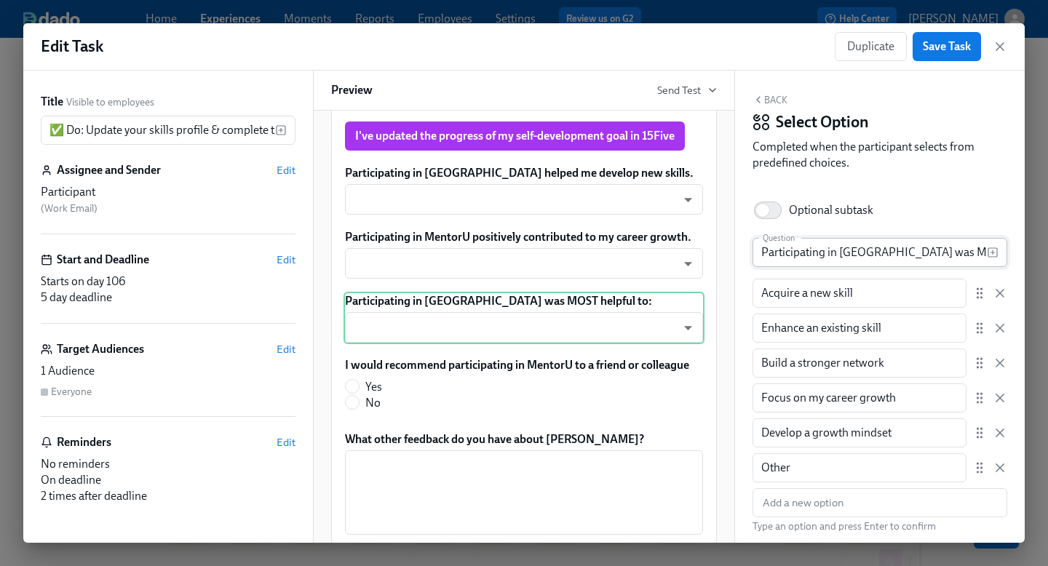
click at [799, 255] on input "Participating in [GEOGRAPHIC_DATA] was MOST helpful to:" at bounding box center [870, 252] width 234 height 29
click at [804, 296] on input "Acquire a new skill" at bounding box center [860, 293] width 214 height 29
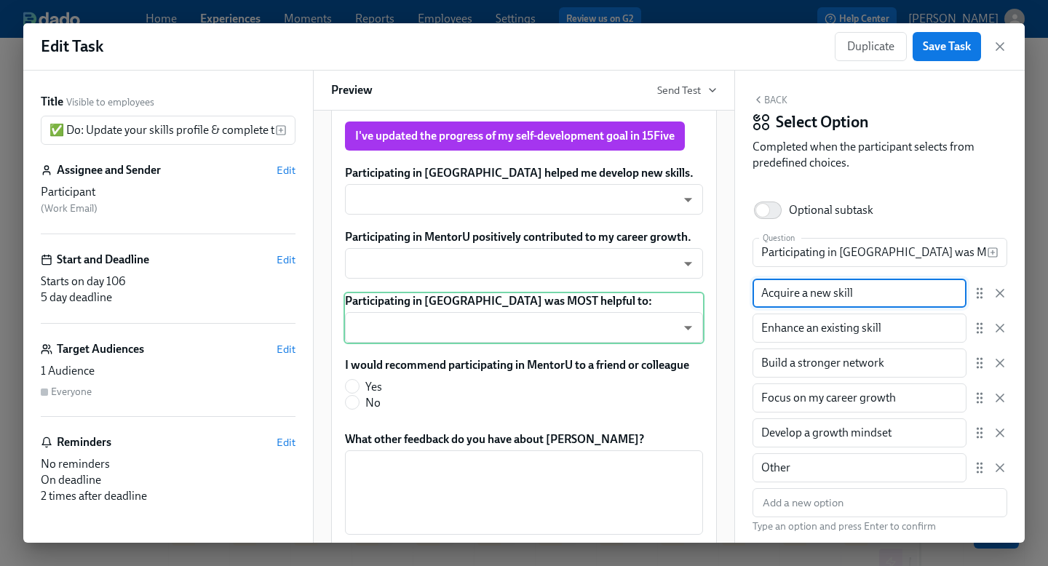
click at [804, 296] on input "Acquire a new skill" at bounding box center [860, 293] width 214 height 29
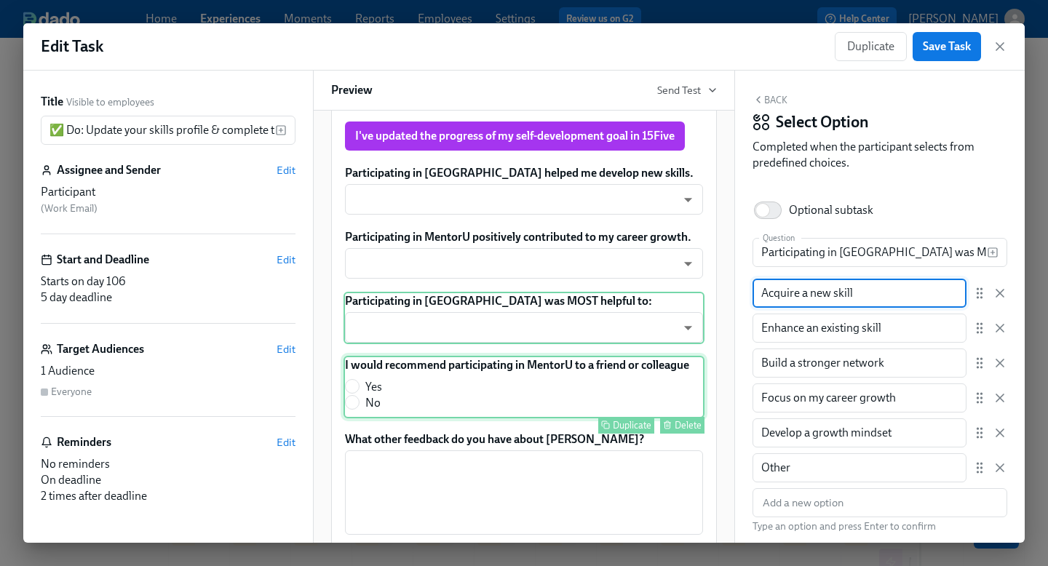
click at [478, 394] on div "I would recommend participating in MentorU to a friend or colleague Yes No Dupl…" at bounding box center [524, 387] width 361 height 63
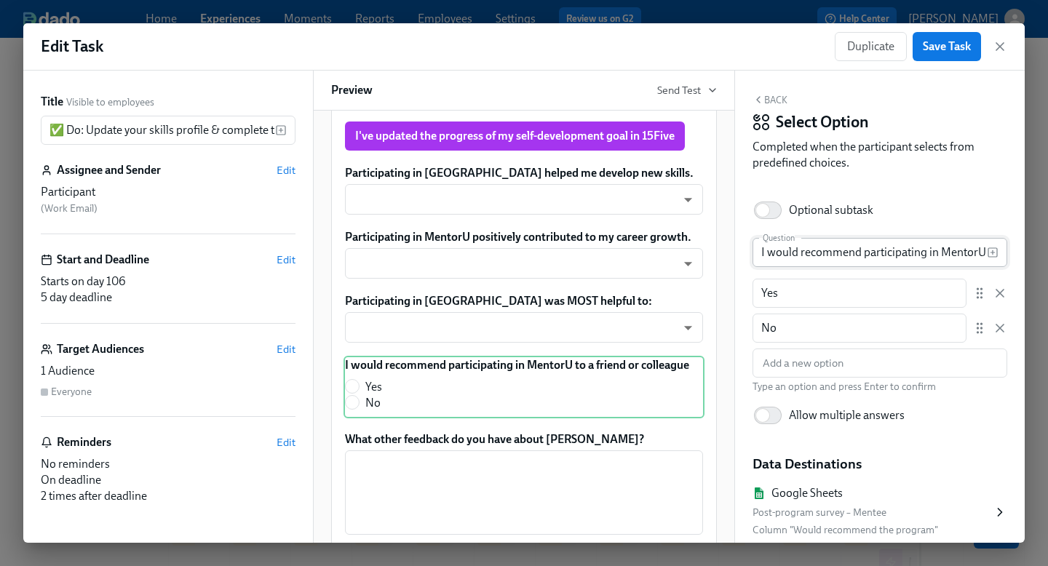
click at [844, 256] on input "I would recommend participating in MentorU to a friend or colleague" at bounding box center [870, 252] width 234 height 29
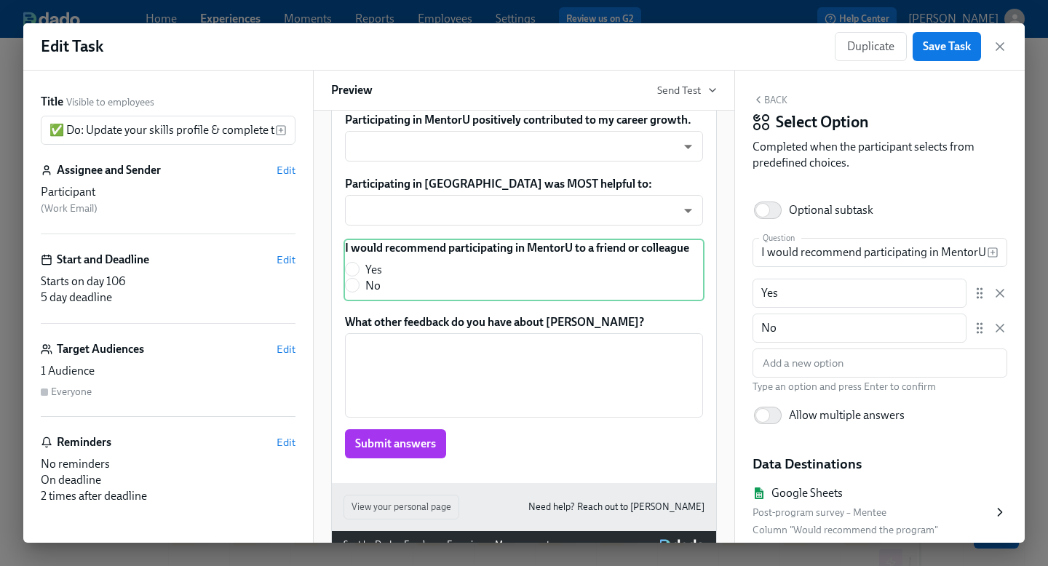
scroll to position [433, 0]
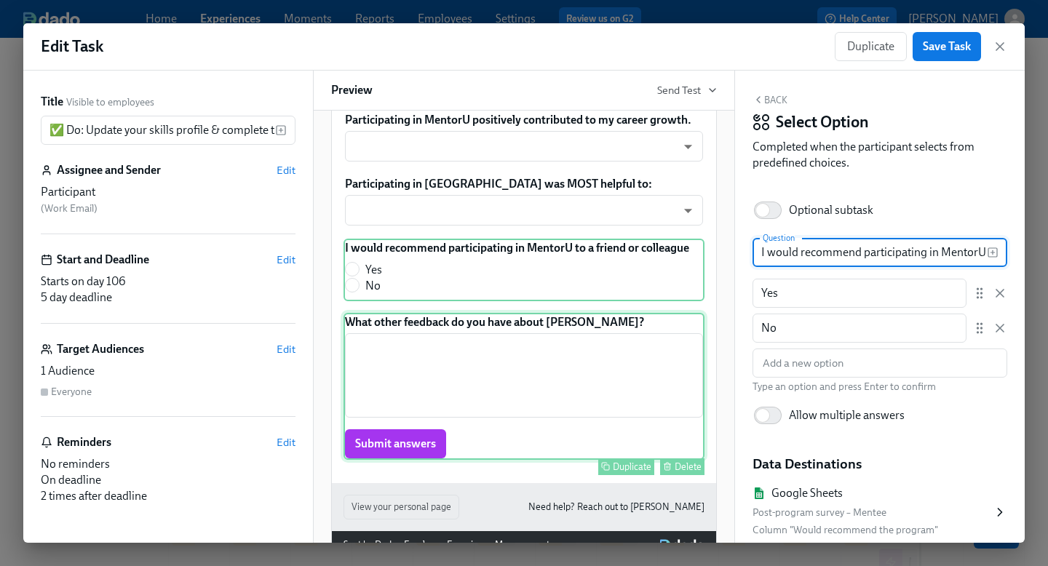
click at [516, 352] on div "What other feedback do you have about [PERSON_NAME]? ​ Submit answers Duplicate…" at bounding box center [524, 386] width 361 height 147
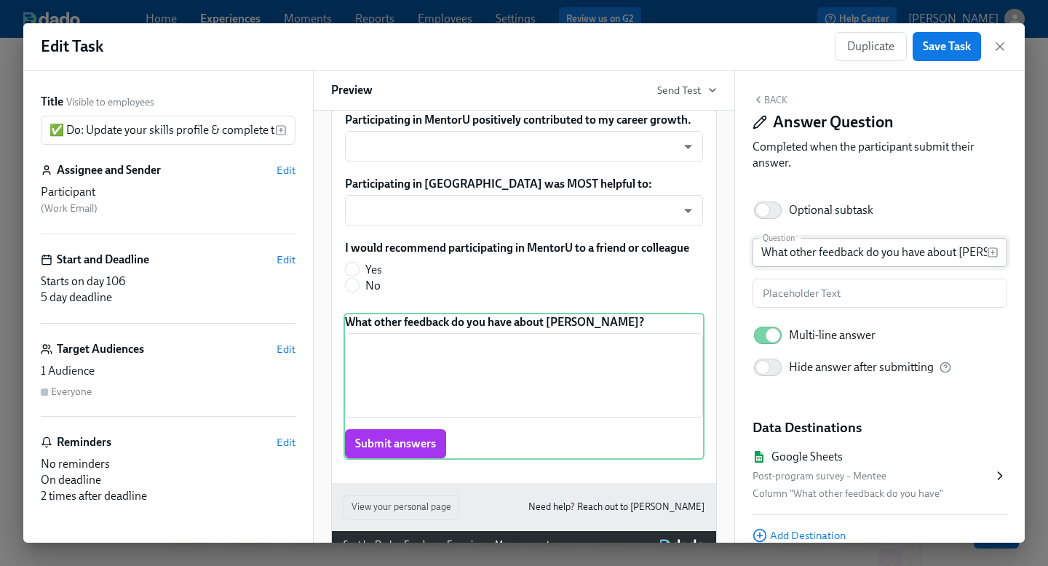
click at [779, 260] on input "What other feedback do you have about [PERSON_NAME]?" at bounding box center [870, 252] width 234 height 29
click at [1000, 45] on icon "button" at bounding box center [1000, 46] width 15 height 15
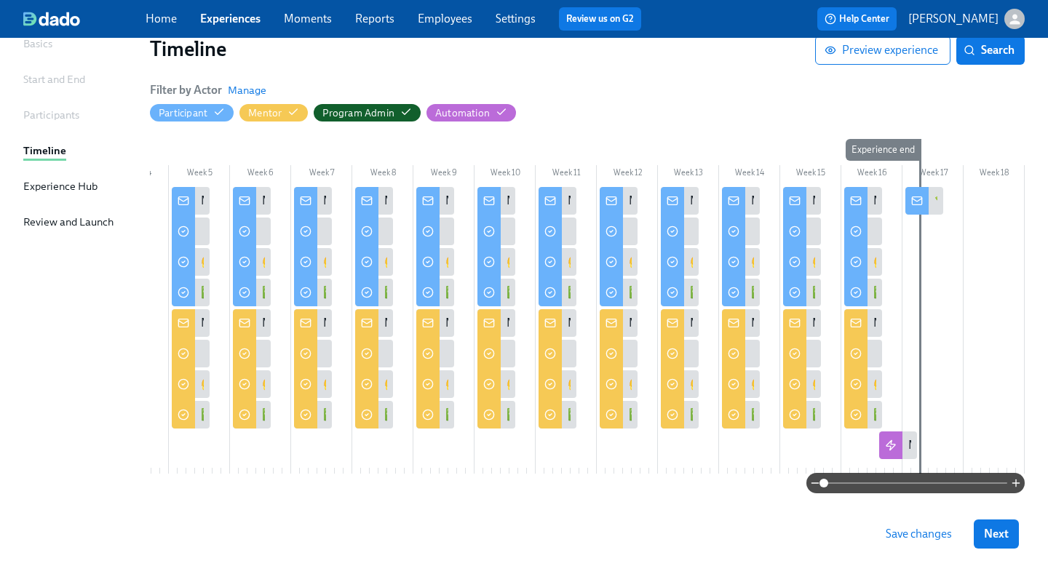
scroll to position [128, 0]
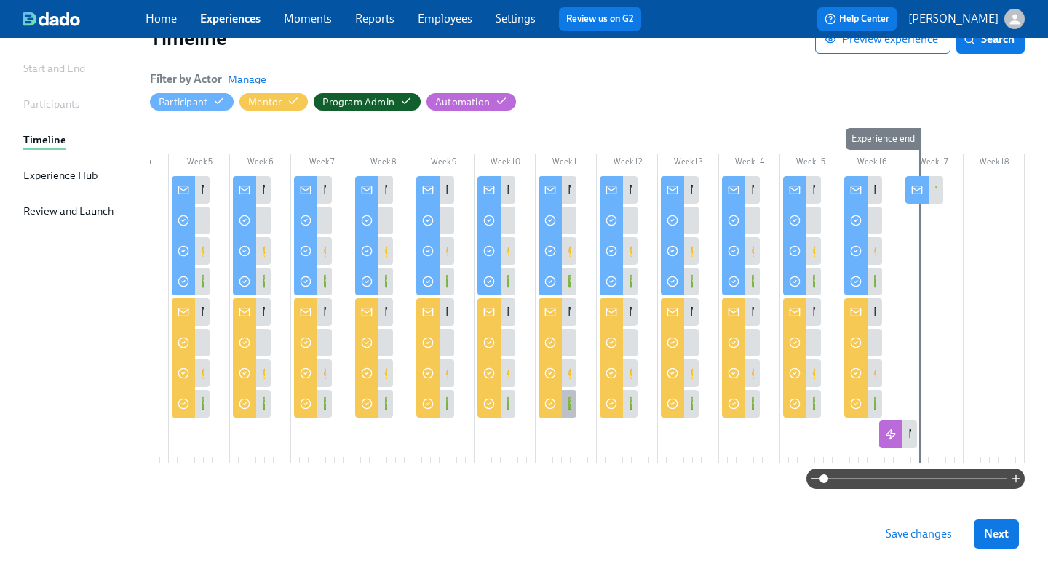
click at [566, 408] on div "✅ Do: Strategies for facilitating growth & action" at bounding box center [558, 404] width 38 height 28
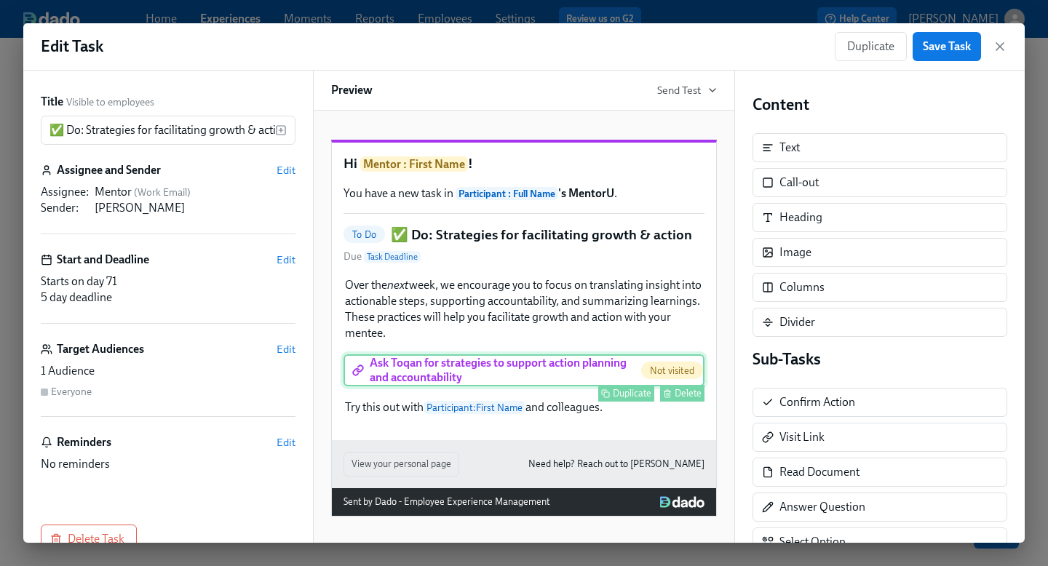
click at [551, 386] on div "Ask Toqan for strategies to support action planning and accountability Not visi…" at bounding box center [524, 370] width 361 height 32
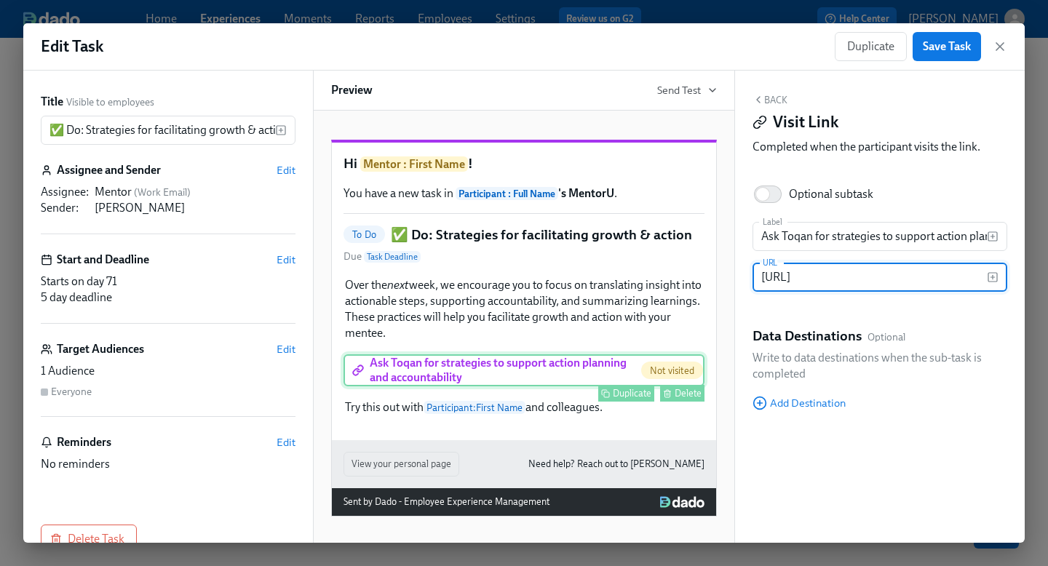
scroll to position [0, 155]
click at [801, 276] on input "[URL]" at bounding box center [870, 277] width 234 height 29
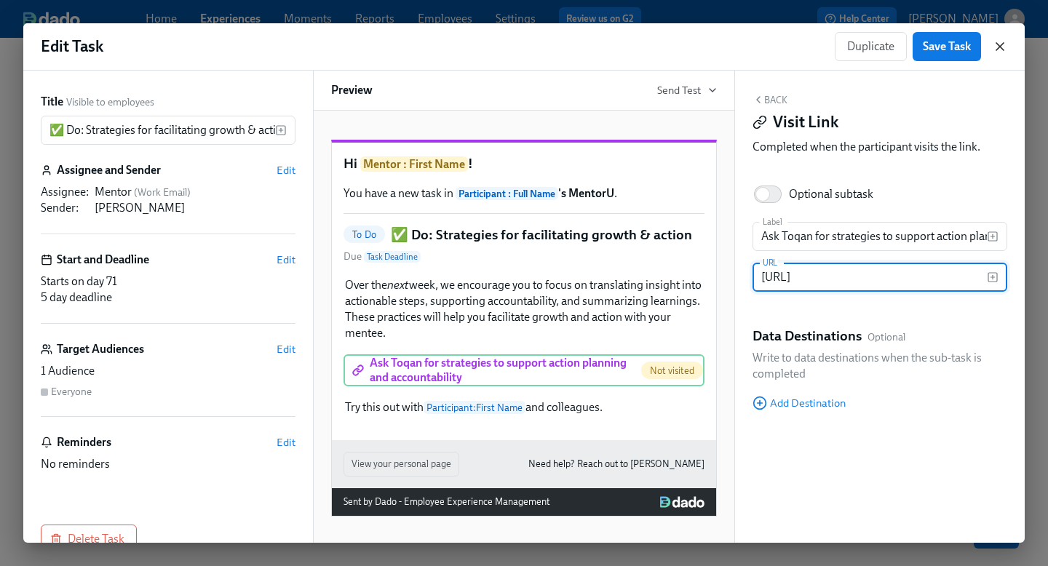
click at [999, 44] on icon "button" at bounding box center [999, 46] width 7 height 7
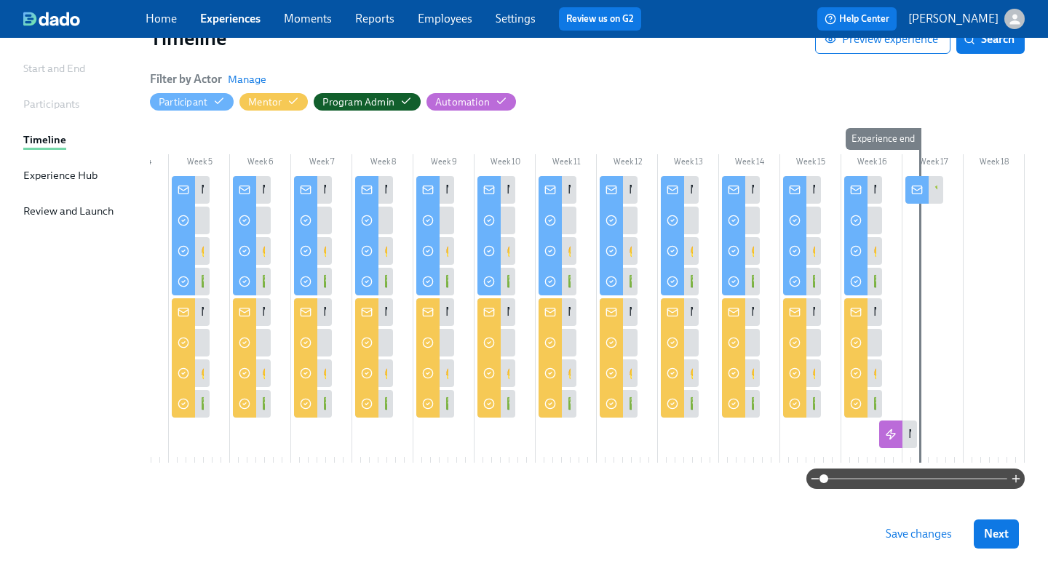
click at [999, 44] on span "Search" at bounding box center [990, 39] width 48 height 15
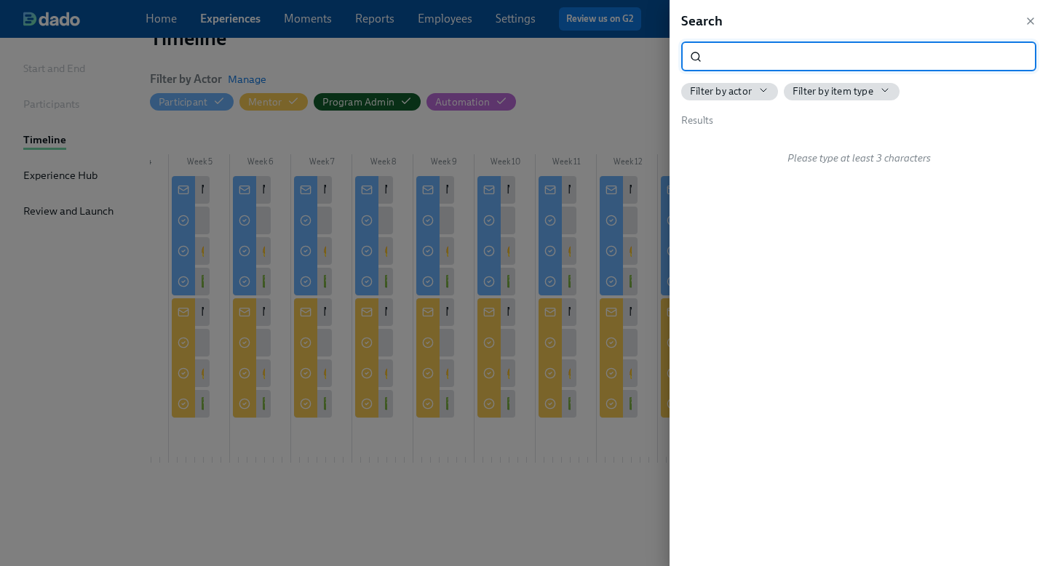
click at [520, 519] on div at bounding box center [524, 283] width 1048 height 566
